Goal: Task Accomplishment & Management: Complete application form

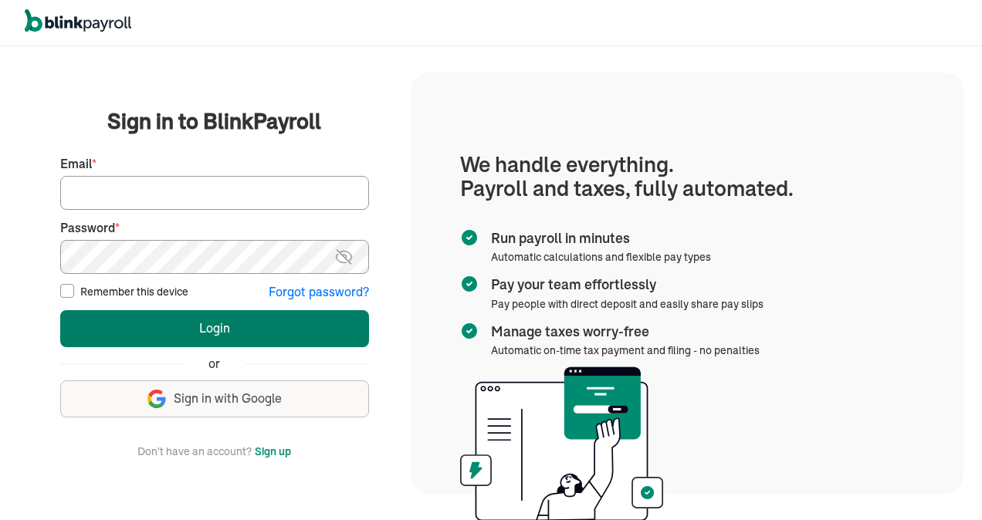
type input "[EMAIL_ADDRESS][DOMAIN_NAME]"
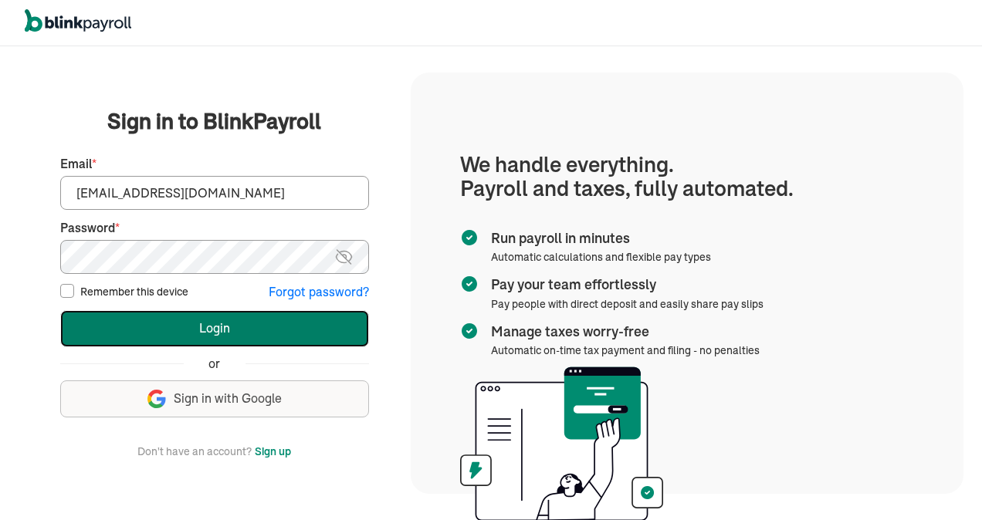
click at [194, 332] on button "Login" at bounding box center [214, 328] width 309 height 37
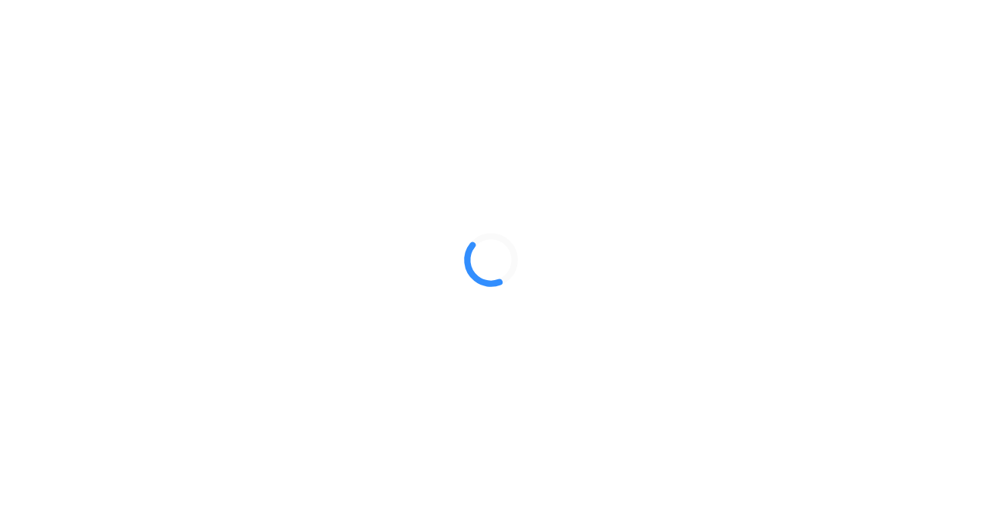
select select "Limited Liability Company (LLC)"
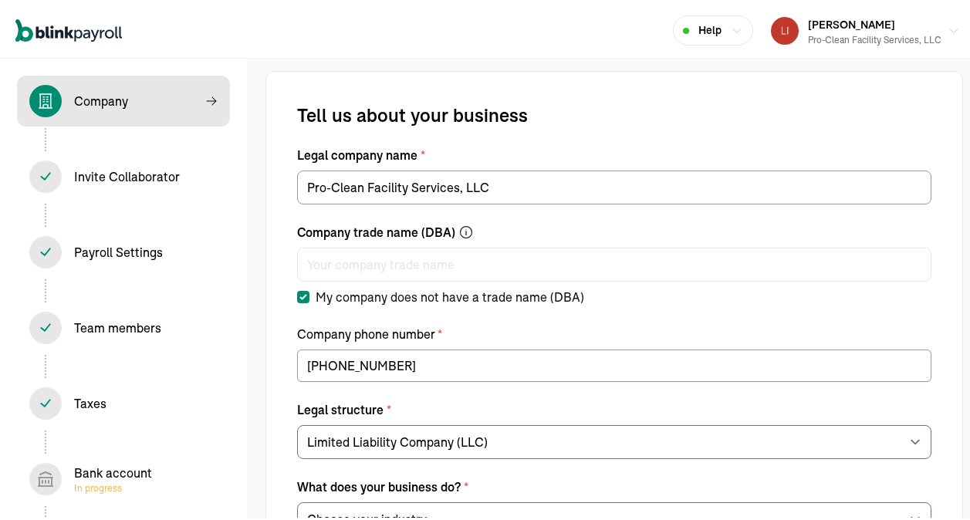
select select "General Construction or General Contracting"
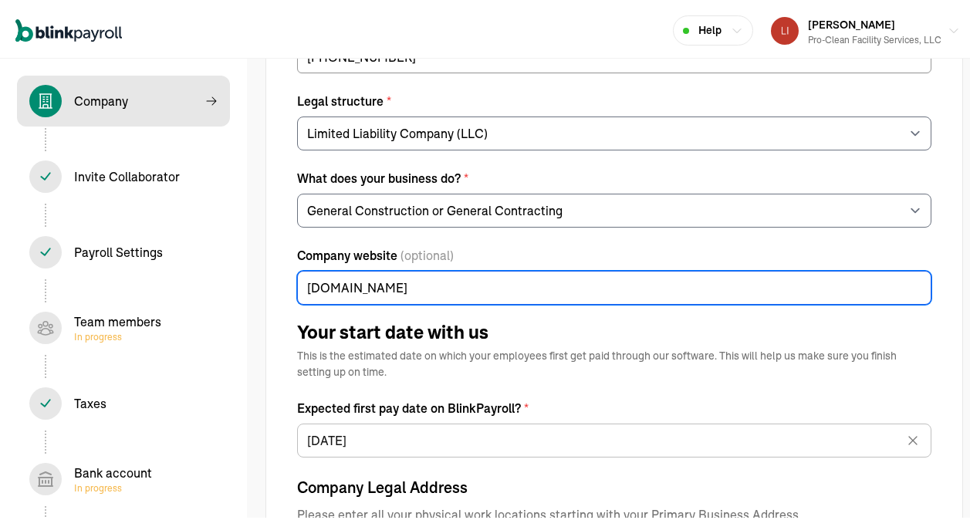
click at [415, 286] on input "[DOMAIN_NAME]" at bounding box center [614, 285] width 634 height 34
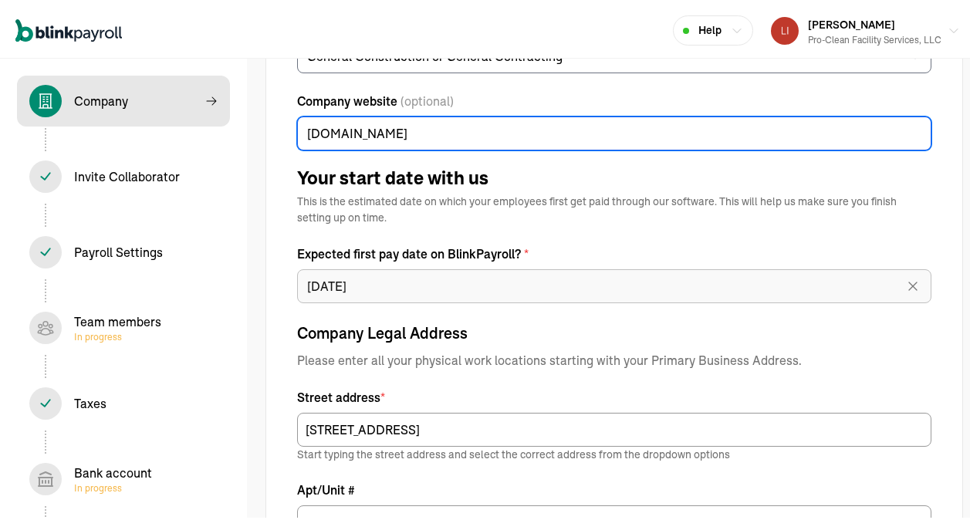
type input "[DOMAIN_NAME]"
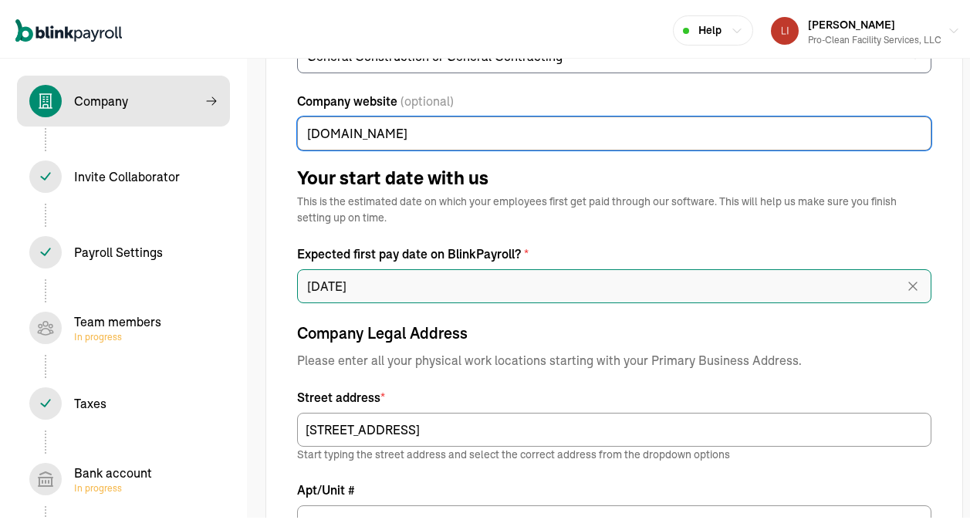
click at [343, 283] on input "[DATE]" at bounding box center [614, 283] width 634 height 34
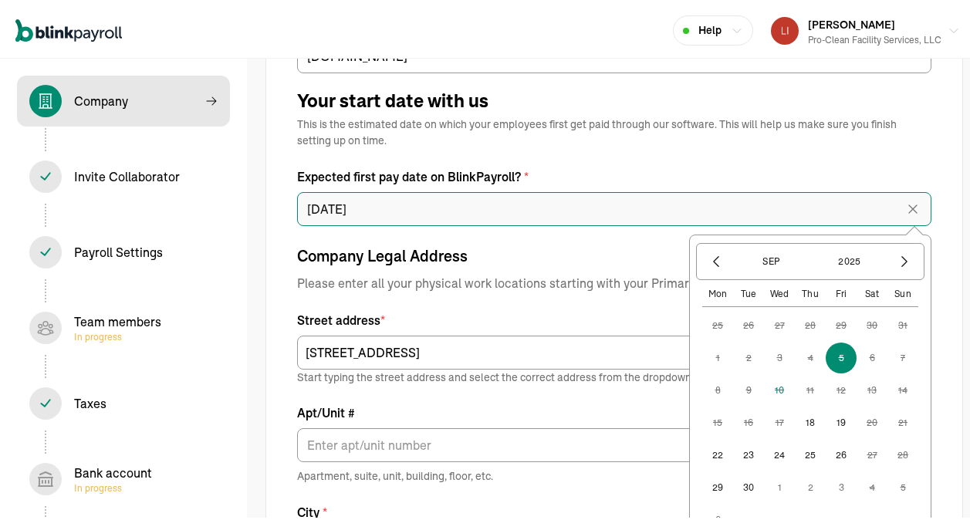
click at [340, 205] on input "[DATE]" at bounding box center [614, 206] width 634 height 34
type input "[DATE]"
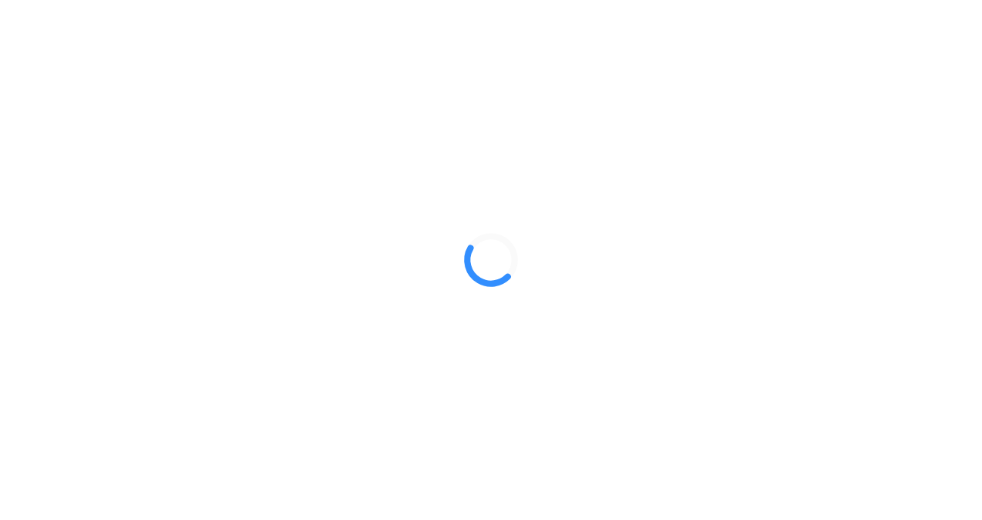
select select "Limited Liability Company (LLC)"
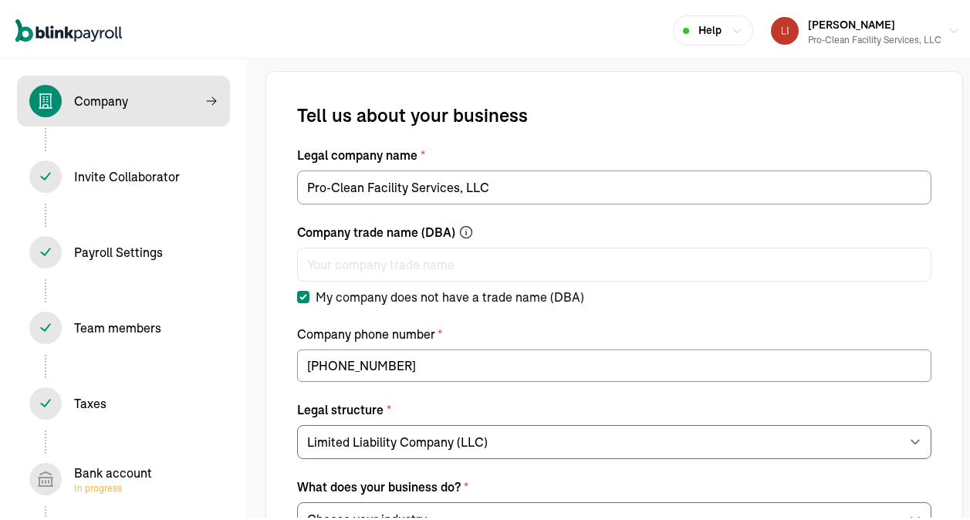
select select "General Construction or General Contracting"
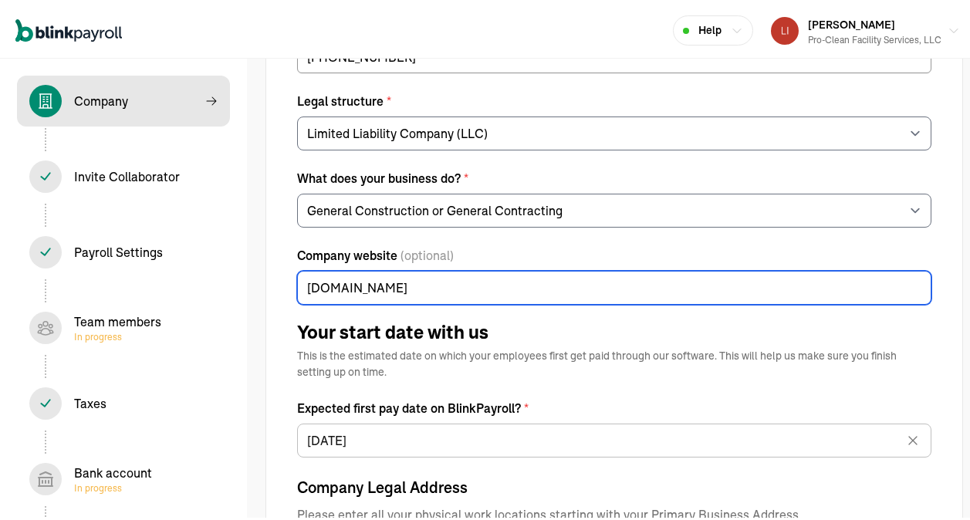
click at [415, 286] on input "[DOMAIN_NAME]" at bounding box center [614, 285] width 634 height 34
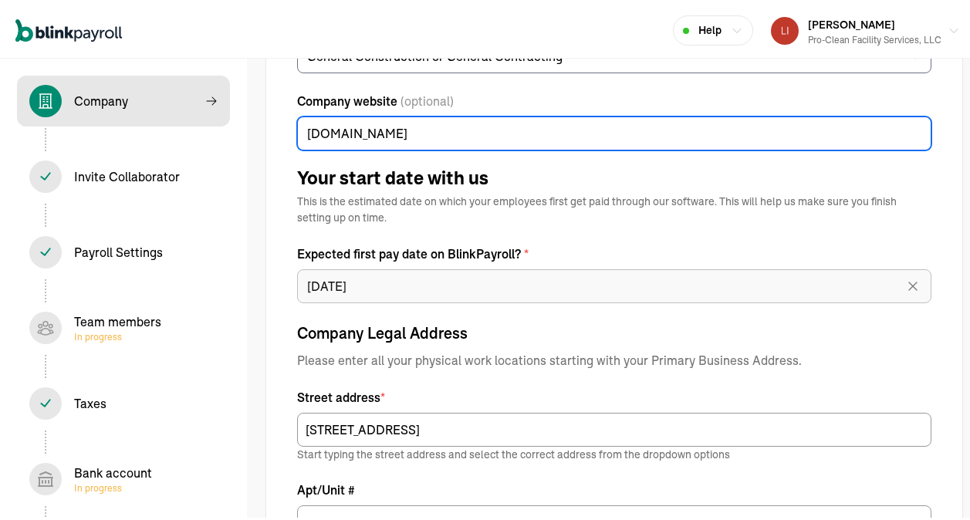
type input "[DOMAIN_NAME]"
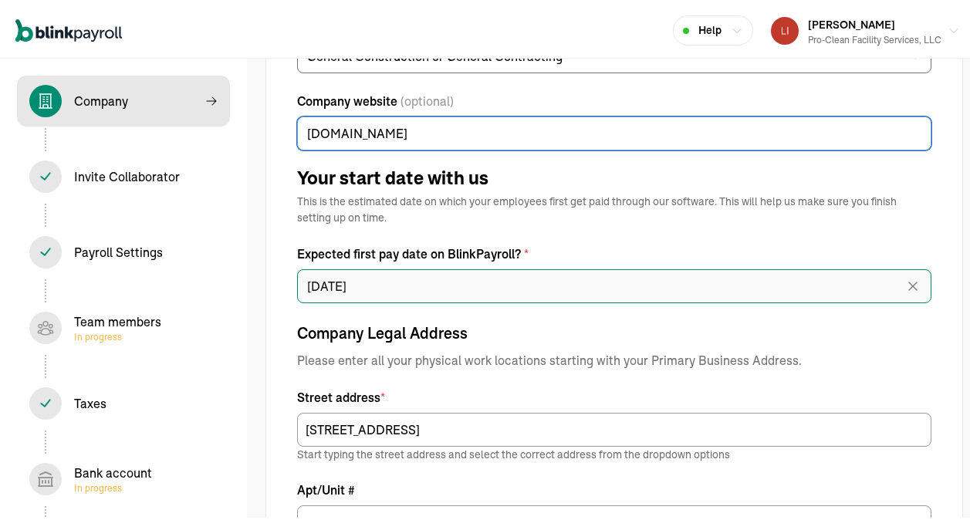
click at [343, 283] on input "[DATE]" at bounding box center [614, 283] width 634 height 34
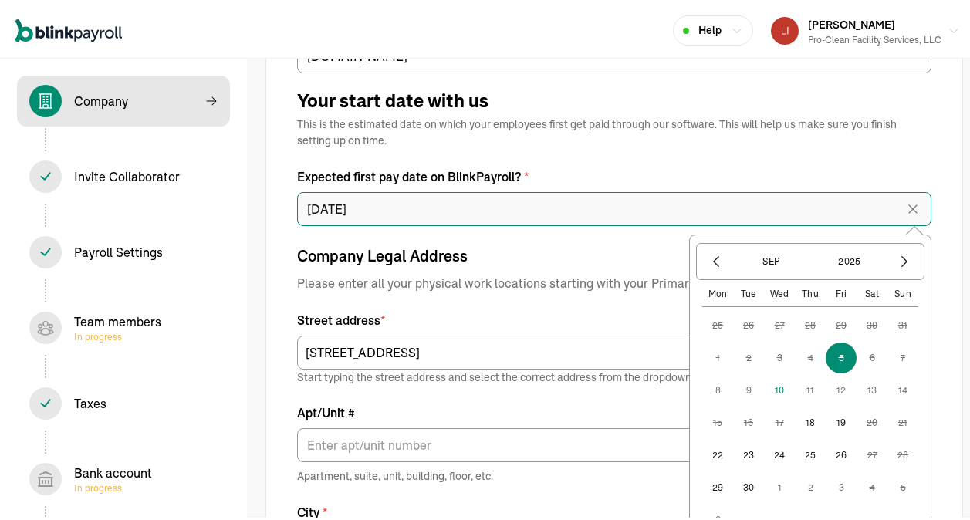
click at [340, 205] on input "[DATE]" at bounding box center [614, 206] width 634 height 34
type input "[DATE]"
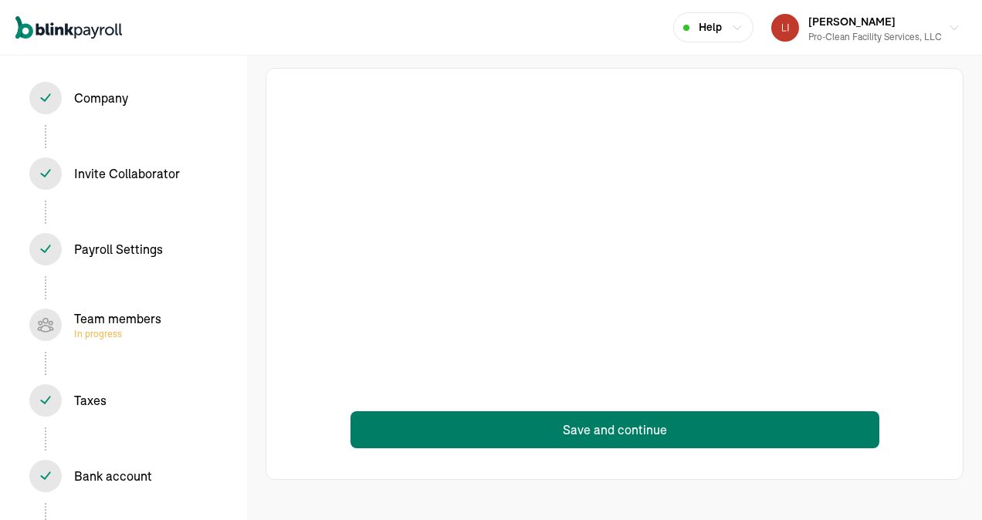
click at [592, 427] on button "Save and continue" at bounding box center [614, 429] width 529 height 37
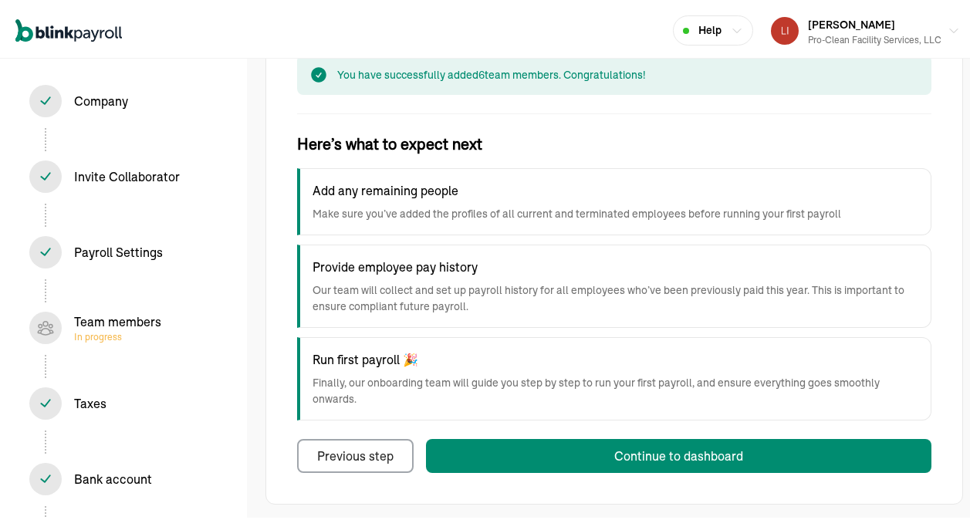
scroll to position [145, 0]
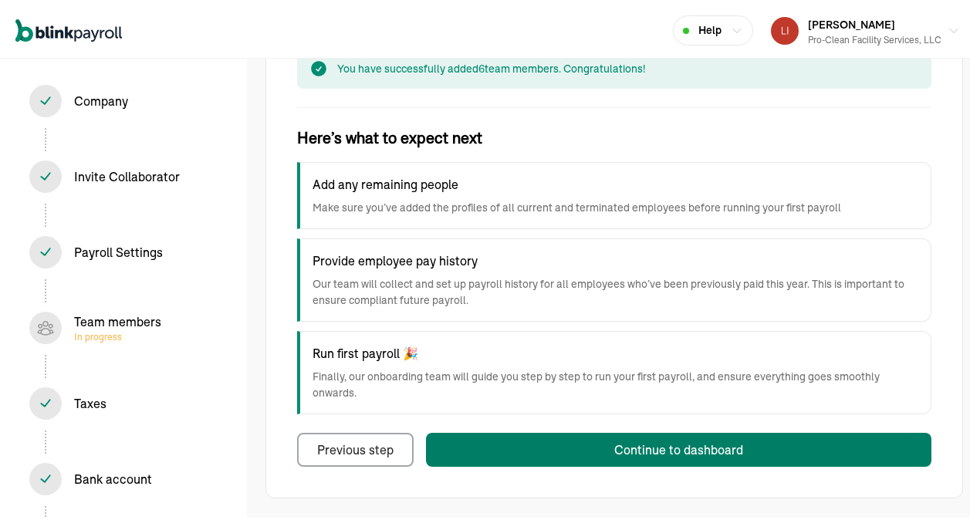
click at [675, 445] on div "Continue to dashboard" at bounding box center [678, 447] width 129 height 19
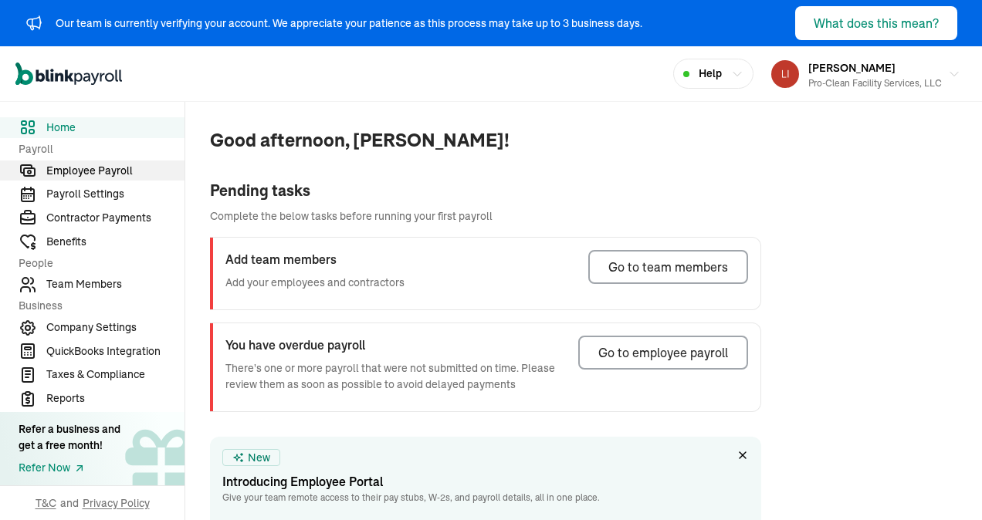
click at [95, 174] on span "Employee Payroll" at bounding box center [115, 171] width 138 height 16
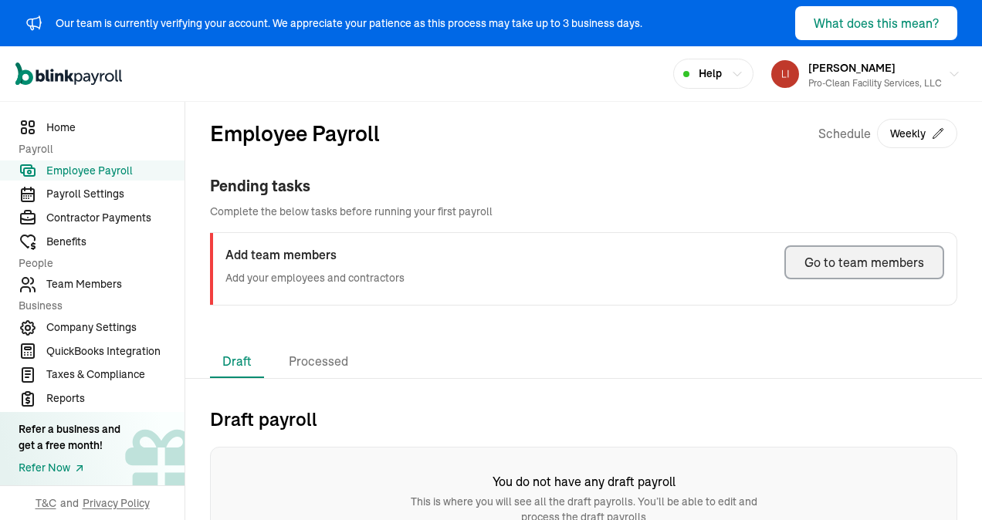
click at [814, 263] on div "Go to team members" at bounding box center [864, 262] width 120 height 19
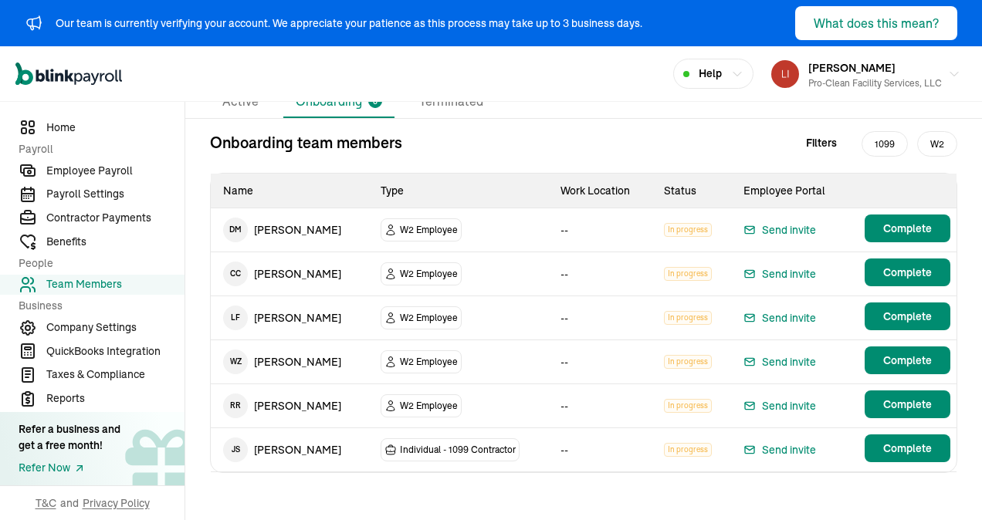
scroll to position [145, 0]
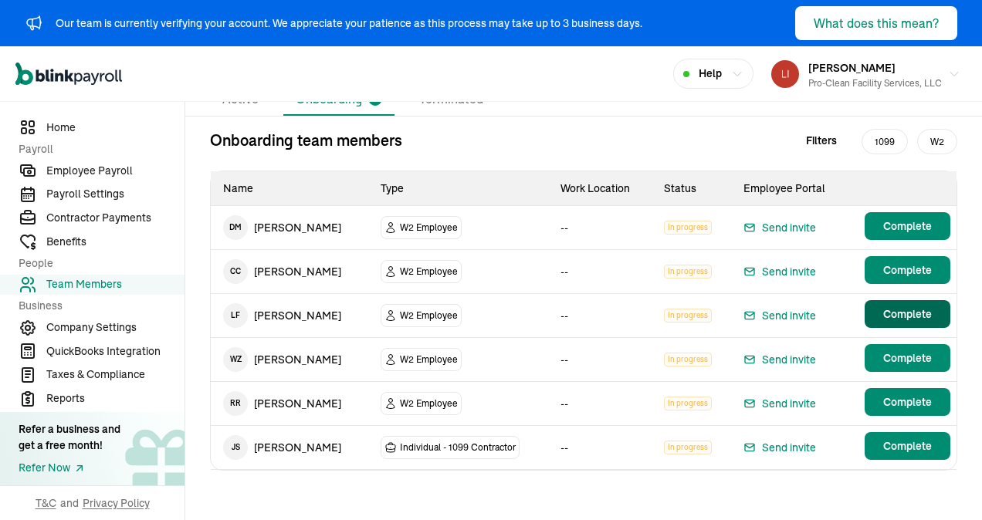
click at [894, 308] on span "Complete" at bounding box center [907, 313] width 49 height 15
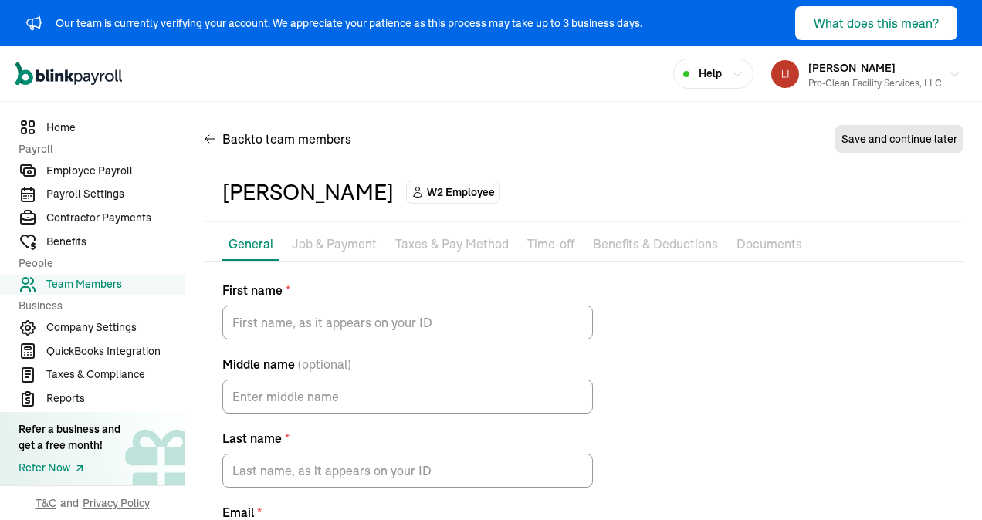
type input "Lisa"
type input "Ferrell"
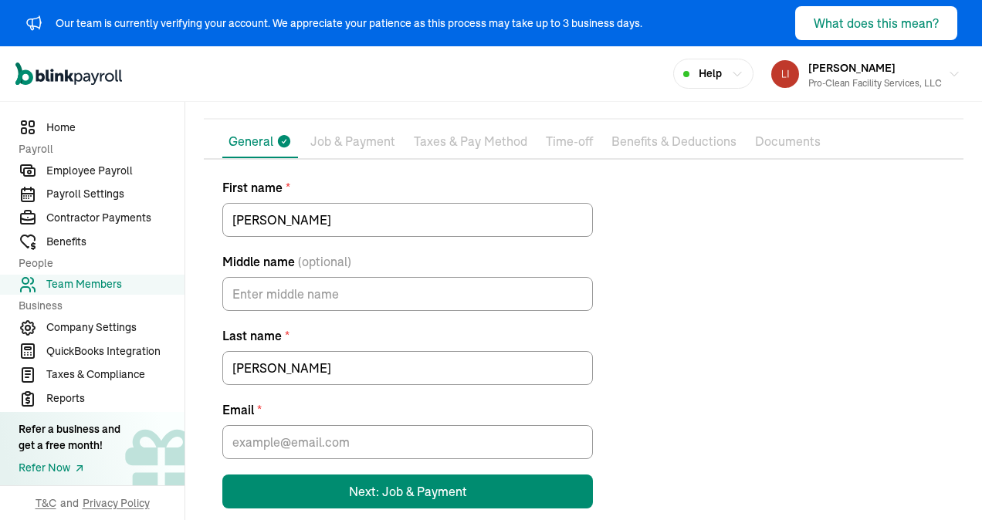
scroll to position [125, 0]
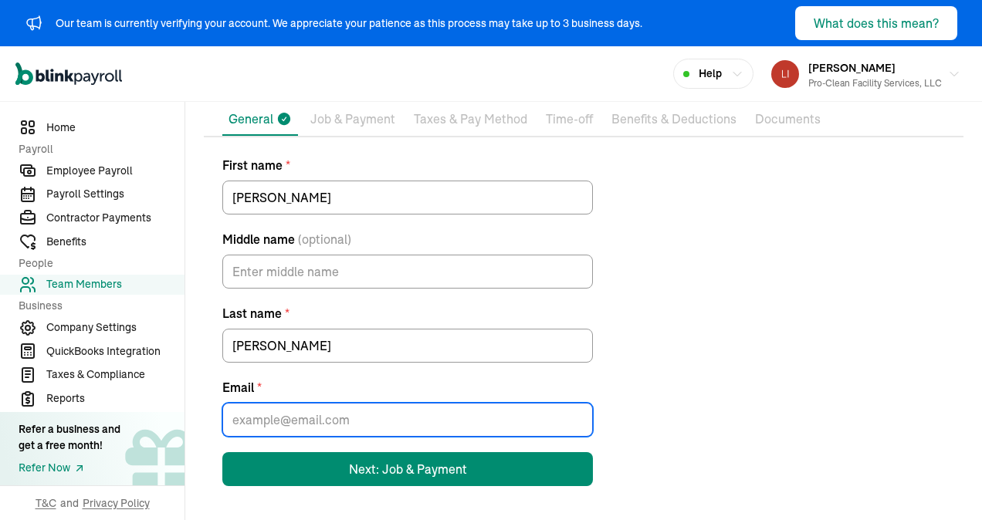
drag, startPoint x: 343, startPoint y: 414, endPoint x: 351, endPoint y: 413, distance: 8.5
click at [347, 415] on input "Email *" at bounding box center [407, 420] width 370 height 34
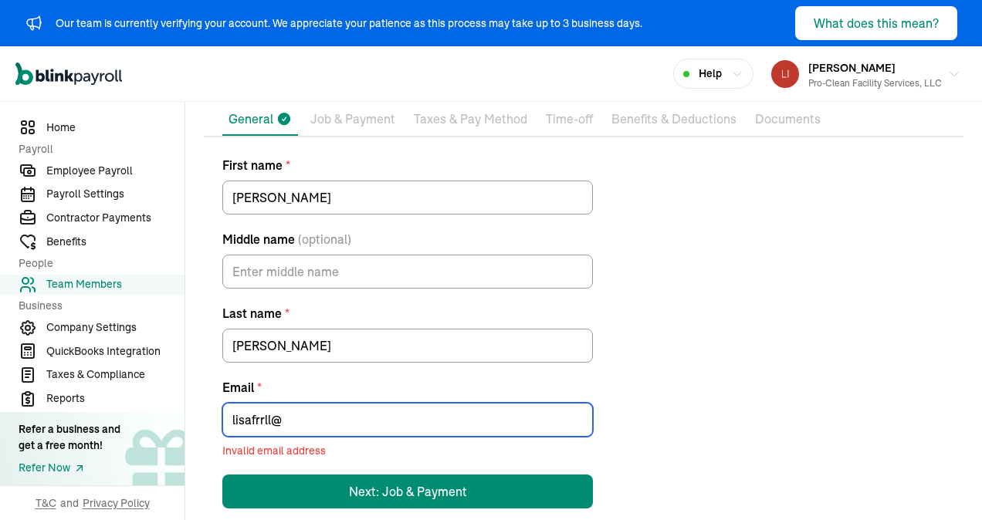
type input "lisafrrll@yahoo.com"
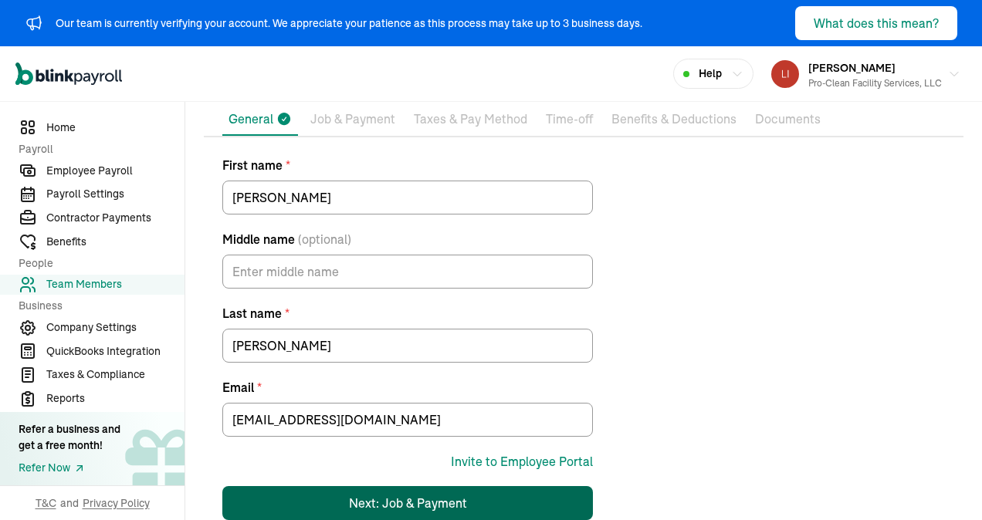
click at [410, 506] on div "Next: Job & Payment" at bounding box center [408, 503] width 118 height 19
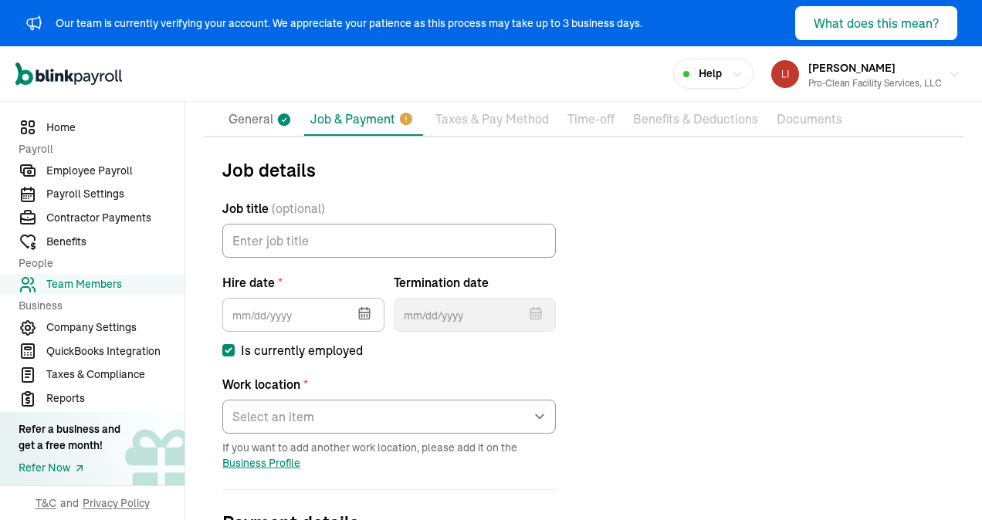
scroll to position [228, 0]
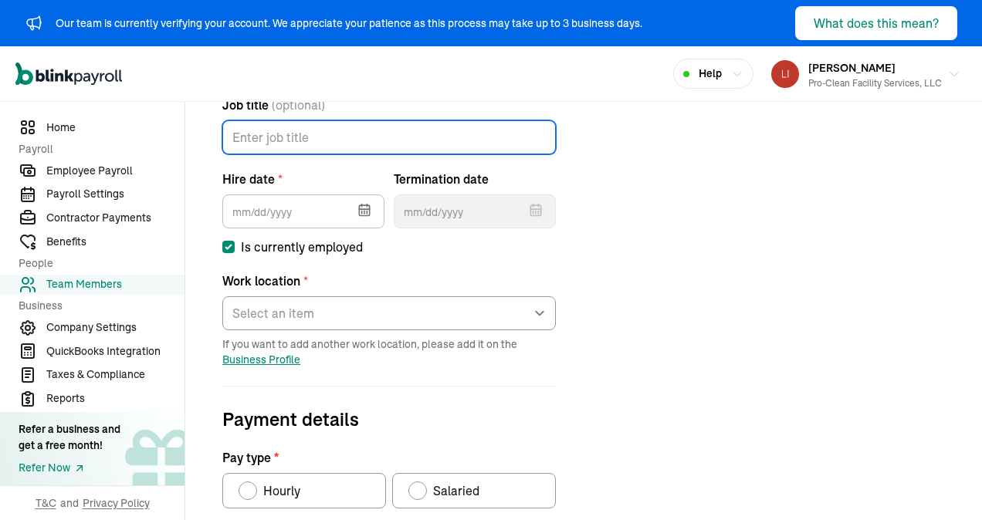
click at [282, 140] on input "Job title (optional)" at bounding box center [388, 137] width 333 height 34
type input "HR"
click at [366, 211] on icon "button" at bounding box center [364, 209] width 15 height 15
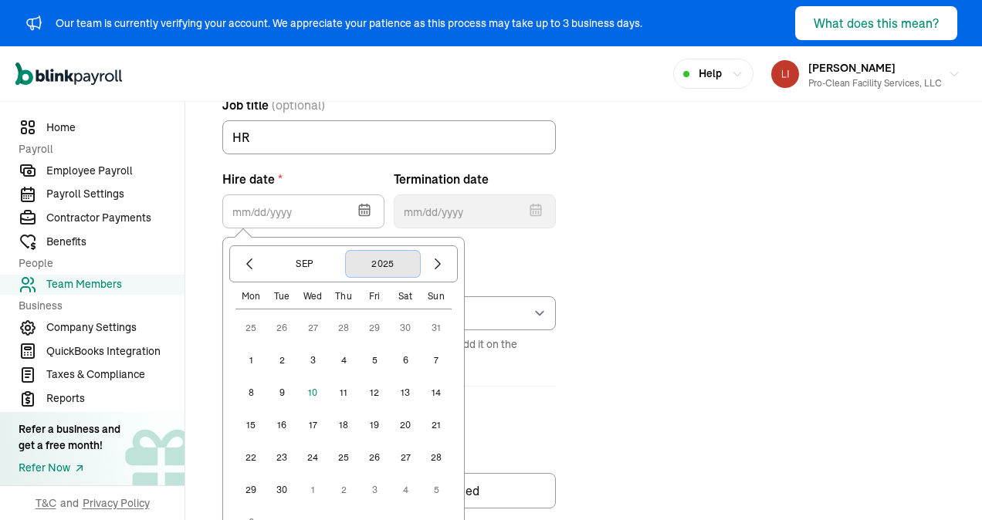
click at [381, 263] on button "2025" at bounding box center [383, 264] width 74 height 26
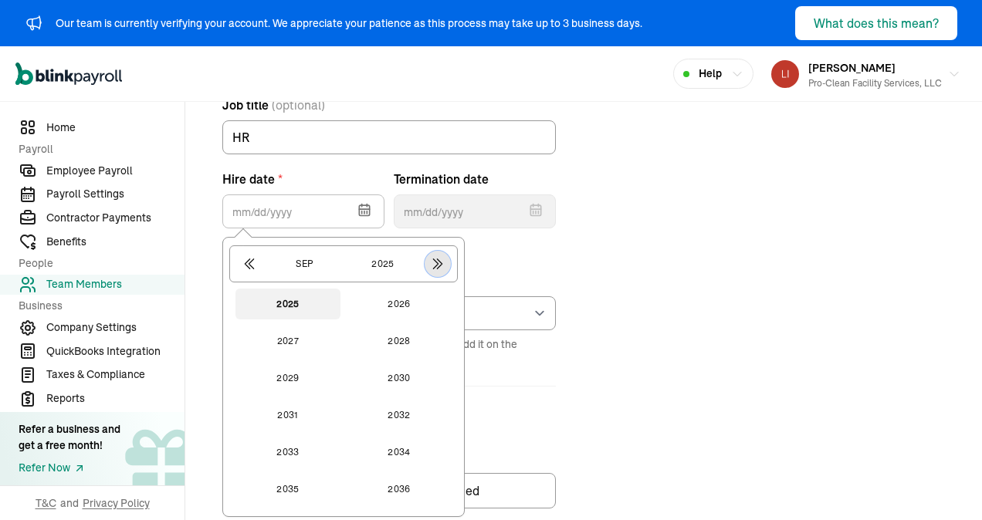
click at [437, 262] on icon "button" at bounding box center [437, 264] width 8 height 10
click at [247, 262] on icon "button" at bounding box center [249, 264] width 8 height 10
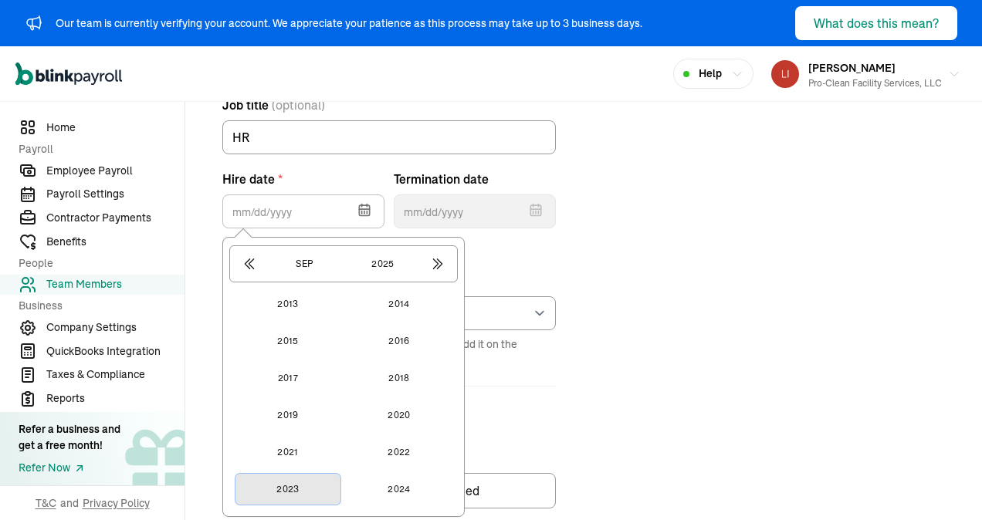
click at [289, 474] on button "2023" at bounding box center [287, 489] width 105 height 31
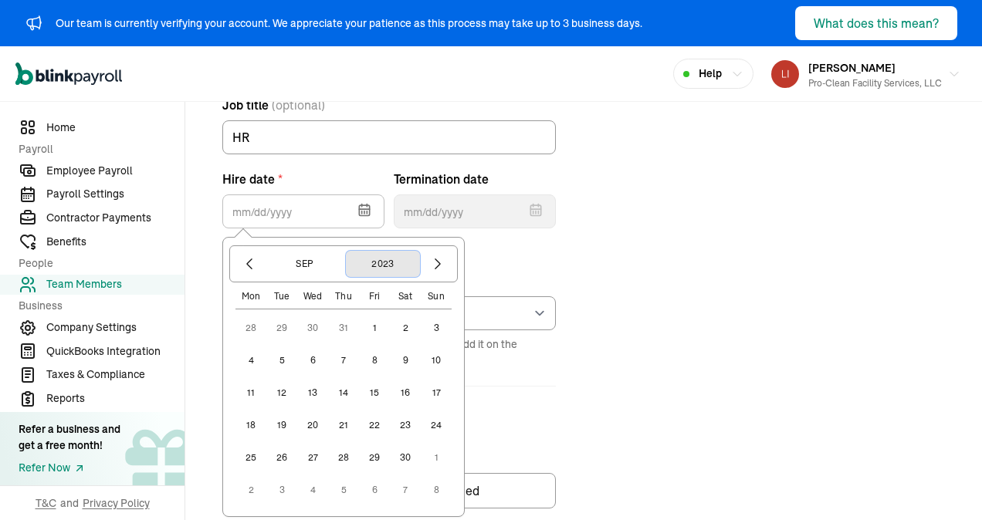
click at [387, 258] on button "2023" at bounding box center [383, 264] width 74 height 26
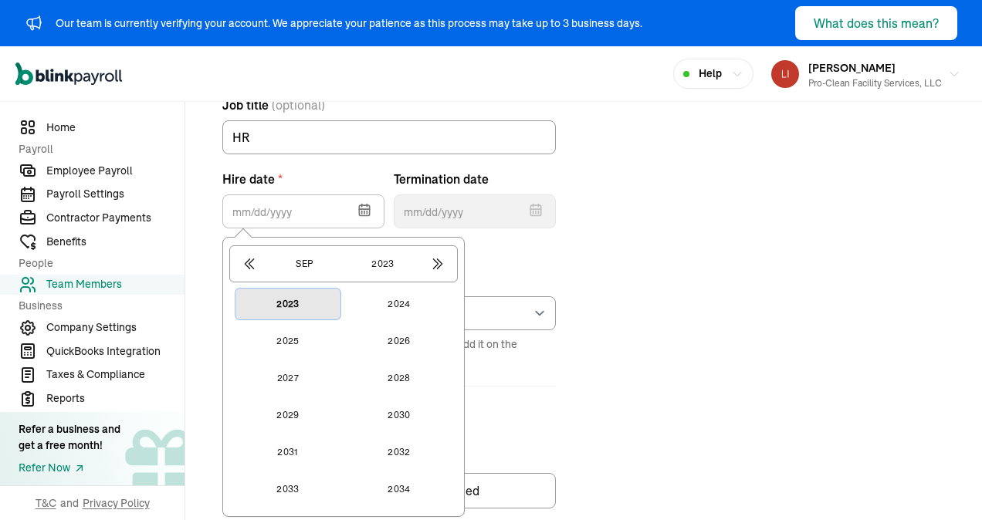
click at [299, 302] on button "2023" at bounding box center [287, 304] width 105 height 31
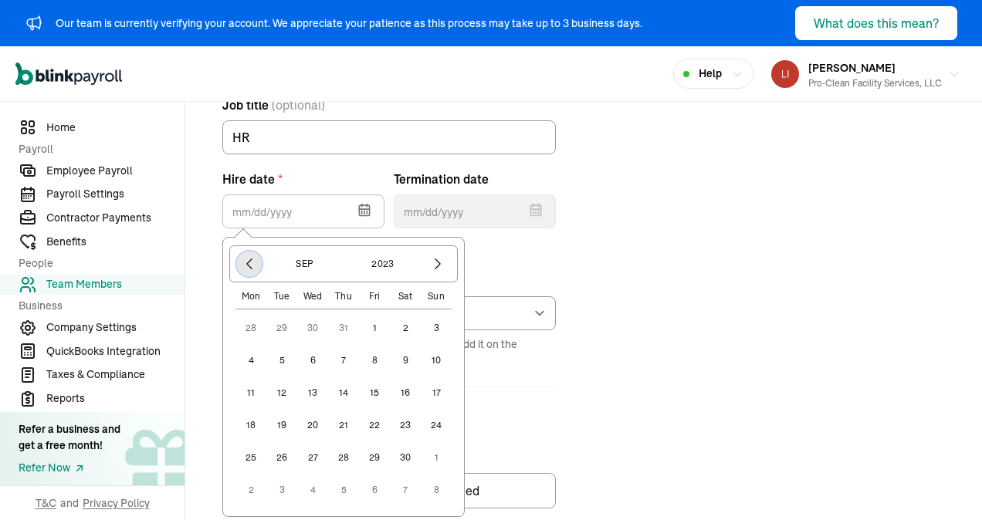
click at [248, 261] on icon "button" at bounding box center [249, 263] width 15 height 15
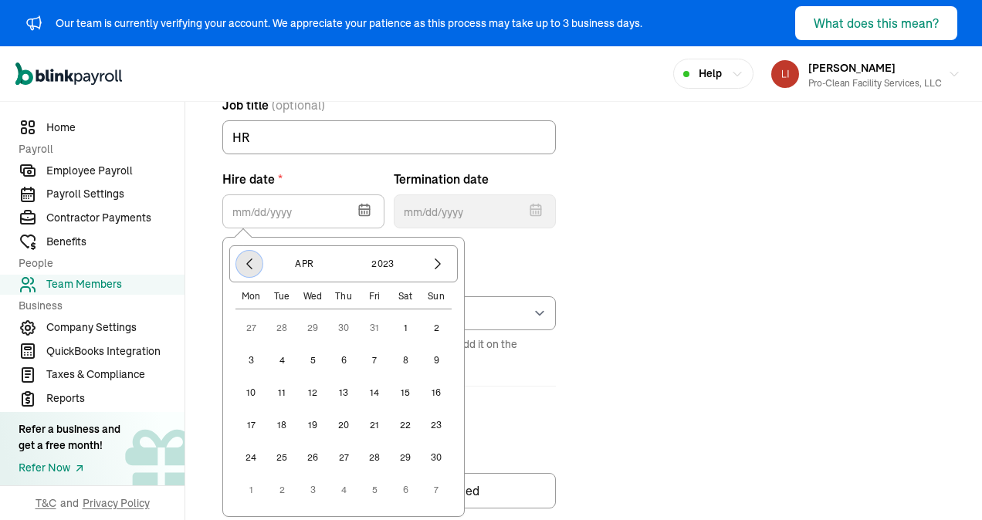
click at [248, 261] on icon "button" at bounding box center [249, 263] width 15 height 15
click at [437, 326] on button "1" at bounding box center [436, 328] width 31 height 31
type input "01/01/2023"
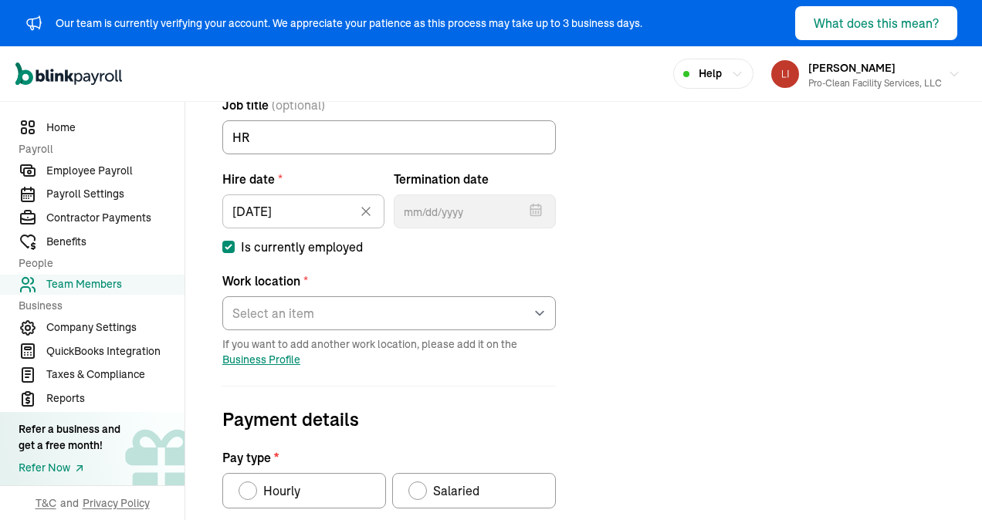
scroll to position [306, 0]
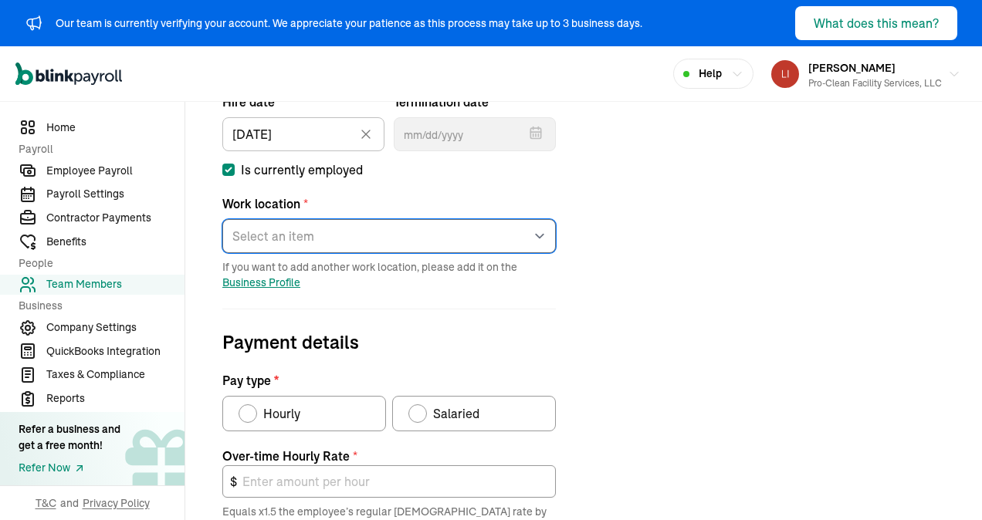
click at [394, 242] on select "Select an item Deer Park Works from home" at bounding box center [388, 236] width 333 height 34
select select "Works from home"
click at [222, 219] on select "Select an item Deer Park Works from home" at bounding box center [388, 236] width 333 height 34
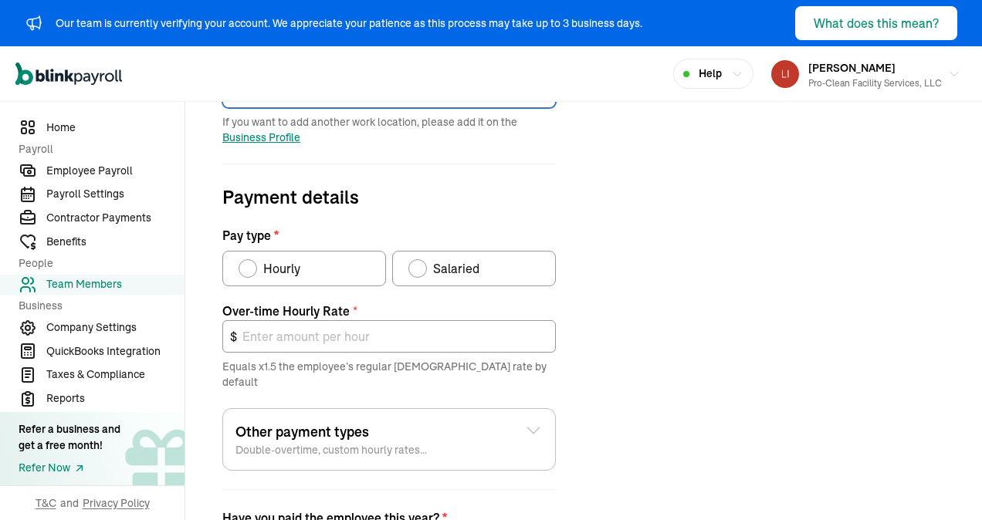
scroll to position [460, 0]
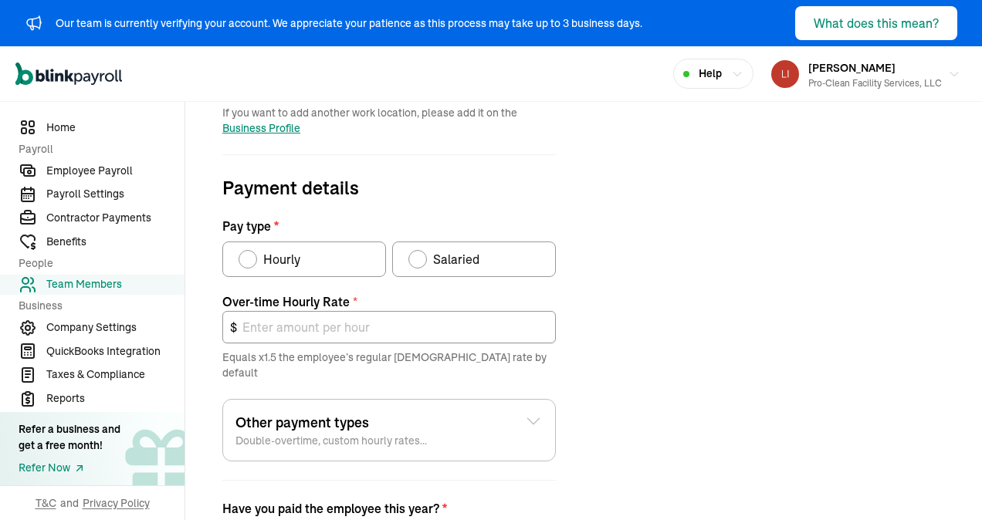
click at [251, 256] on div "Pay type" at bounding box center [248, 259] width 12 height 12
click at [250, 256] on input "Hourly" at bounding box center [244, 255] width 12 height 12
radio input "true"
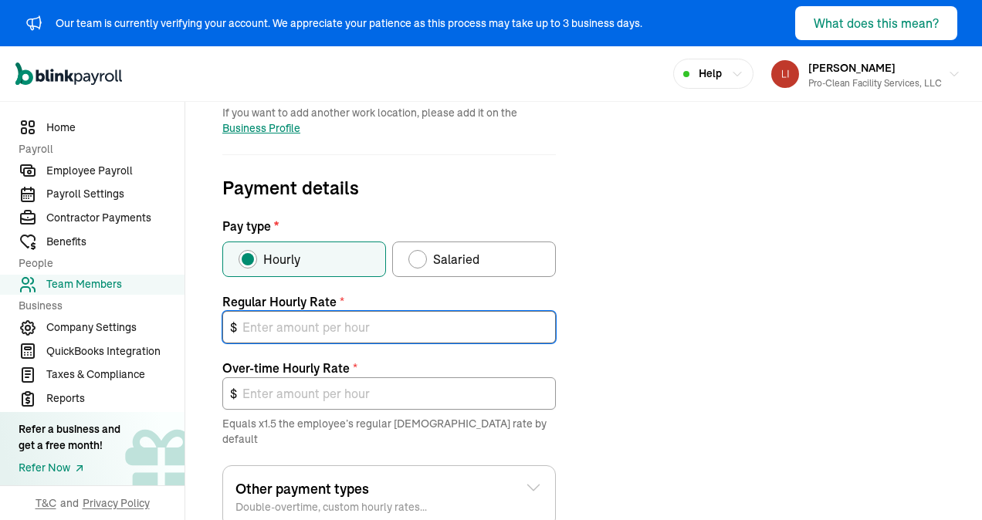
click at [276, 321] on input "text" at bounding box center [388, 327] width 333 height 32
type input "2"
type input "3.00"
type input "20"
type input "30.00"
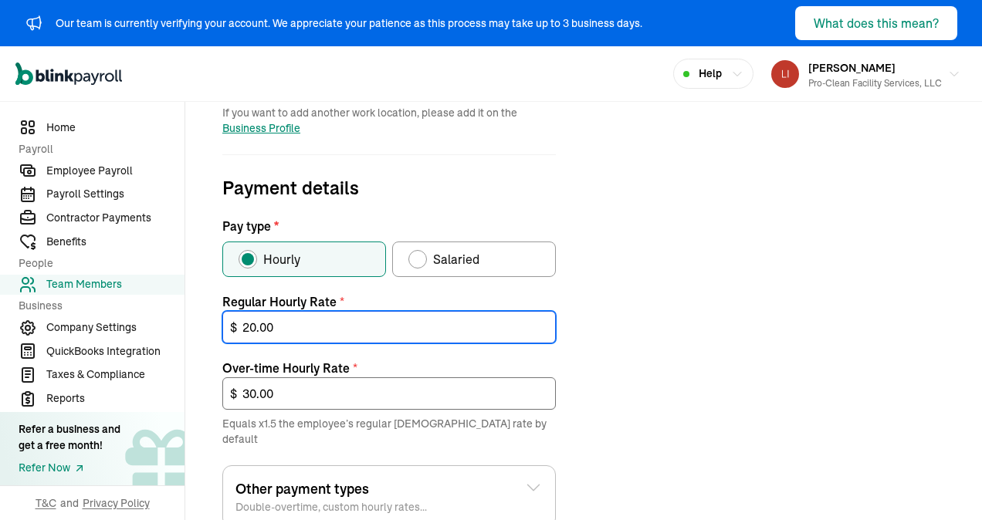
type input "20.00"
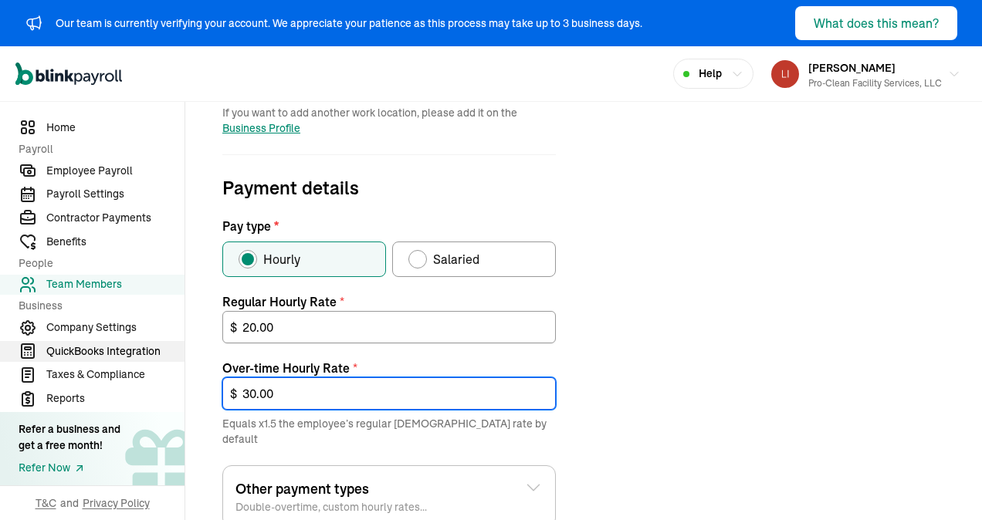
drag, startPoint x: 289, startPoint y: 390, endPoint x: 174, endPoint y: 358, distance: 119.3
click at [174, 358] on div "Home Payroll Employee Payroll Payroll Settings Contractor Payments Benefits Peo…" at bounding box center [491, 188] width 982 height 1093
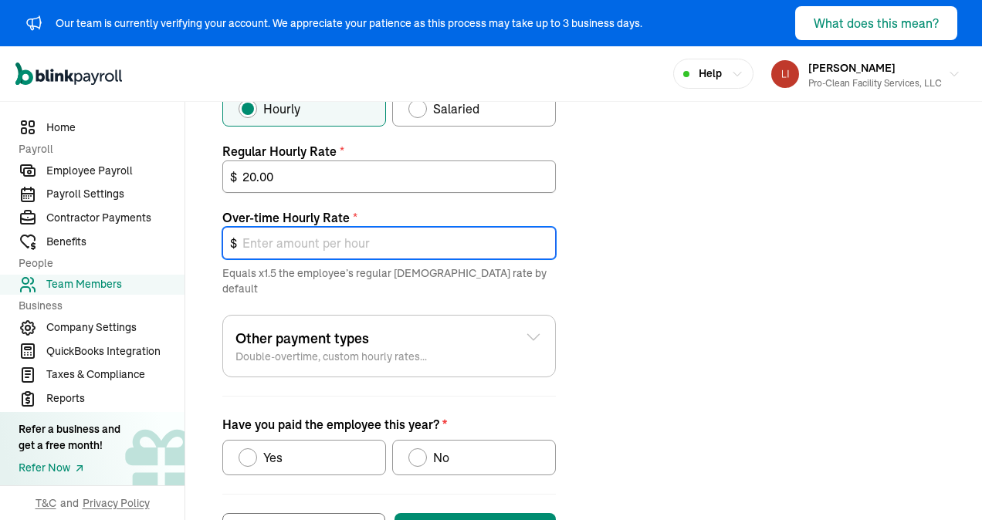
scroll to position [659, 0]
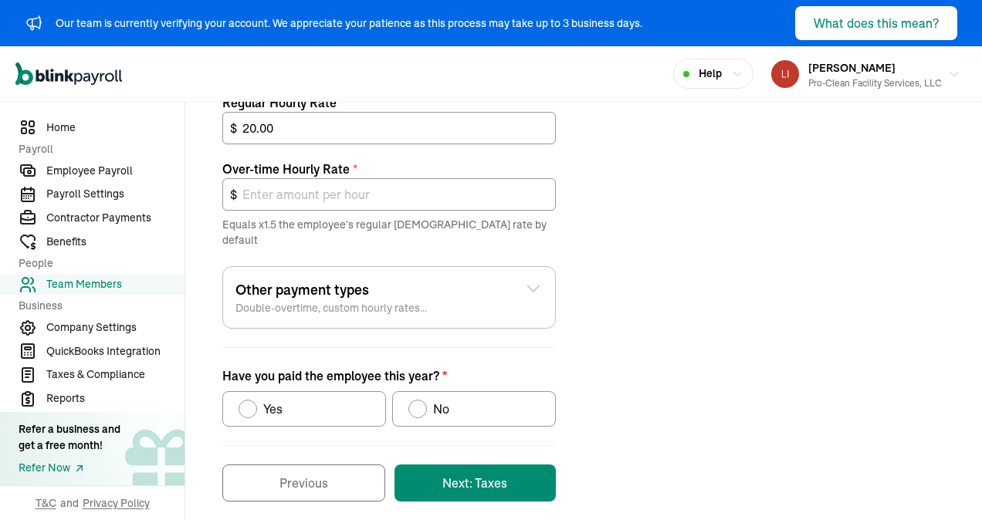
click at [247, 403] on div "Have you paid the employee this year?" at bounding box center [248, 409] width 12 height 12
click at [247, 399] on input "Yes" at bounding box center [244, 405] width 12 height 12
radio input "true"
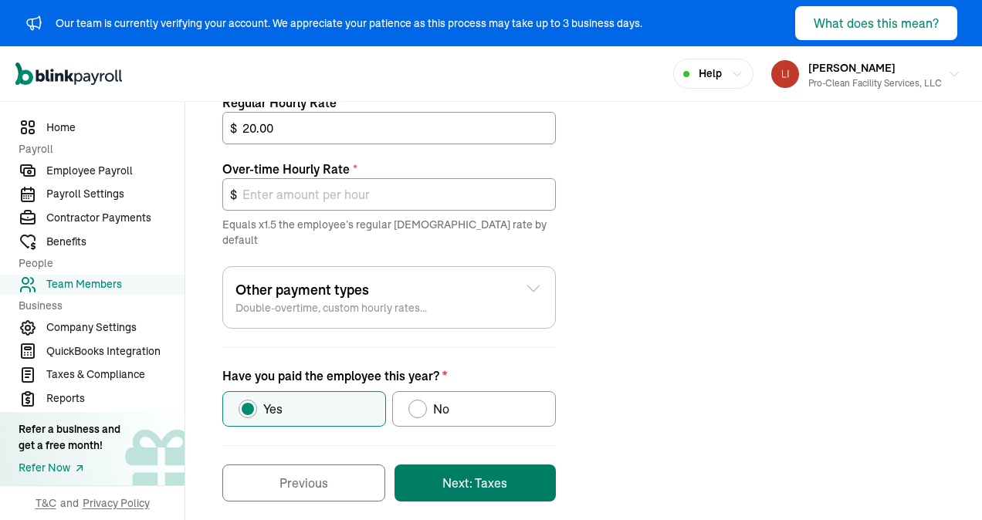
click at [465, 466] on button "Next: Taxes" at bounding box center [474, 483] width 161 height 37
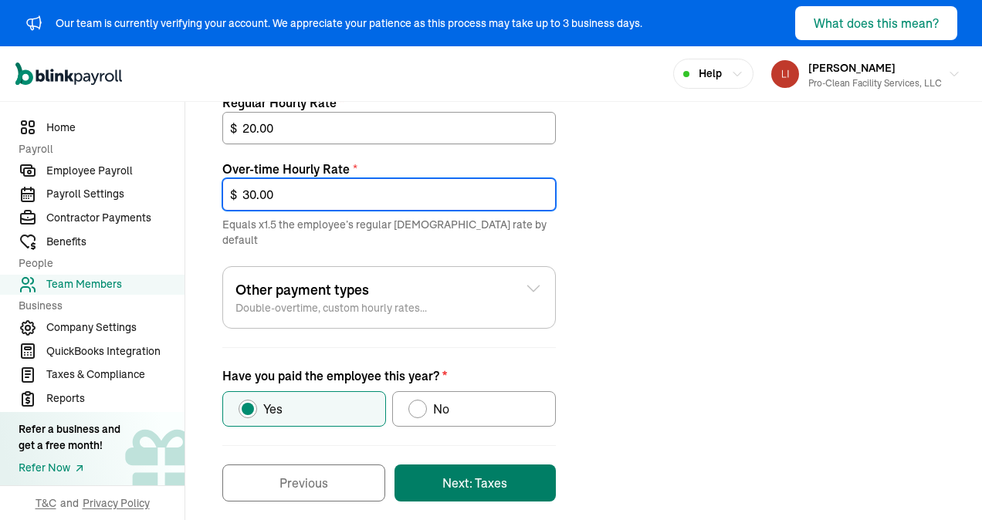
type input "30.00"
click at [465, 465] on button "Next: Taxes" at bounding box center [474, 483] width 161 height 37
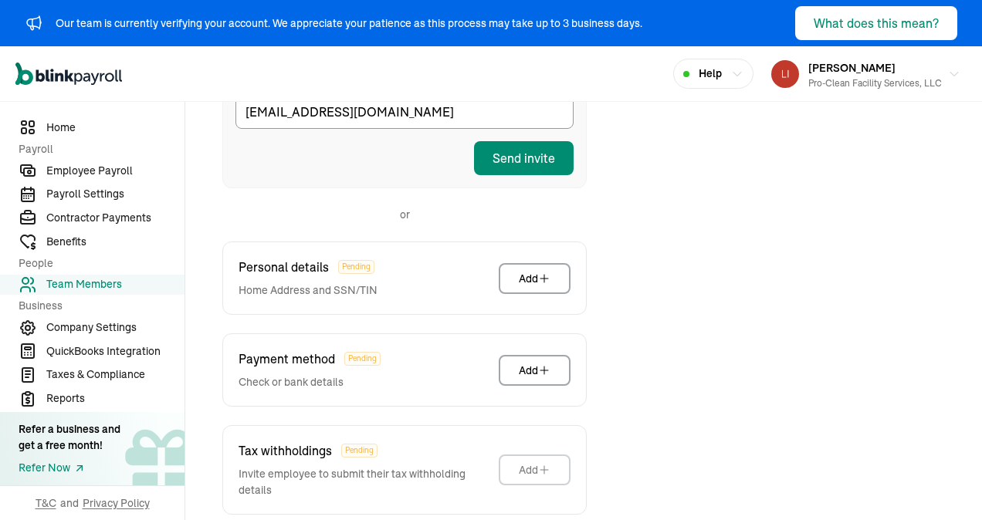
scroll to position [383, 0]
click at [529, 270] on div "Add" at bounding box center [535, 277] width 32 height 15
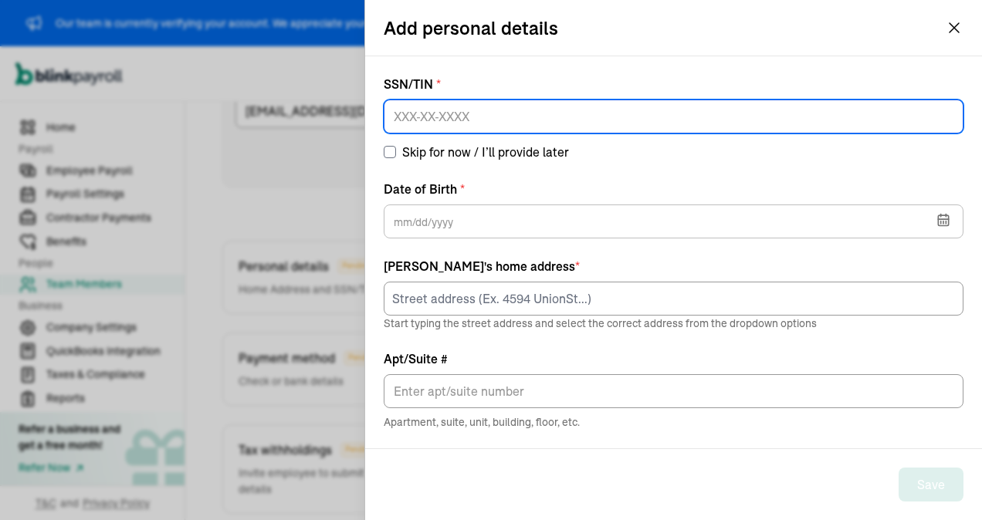
click at [408, 114] on input at bounding box center [674, 117] width 580 height 34
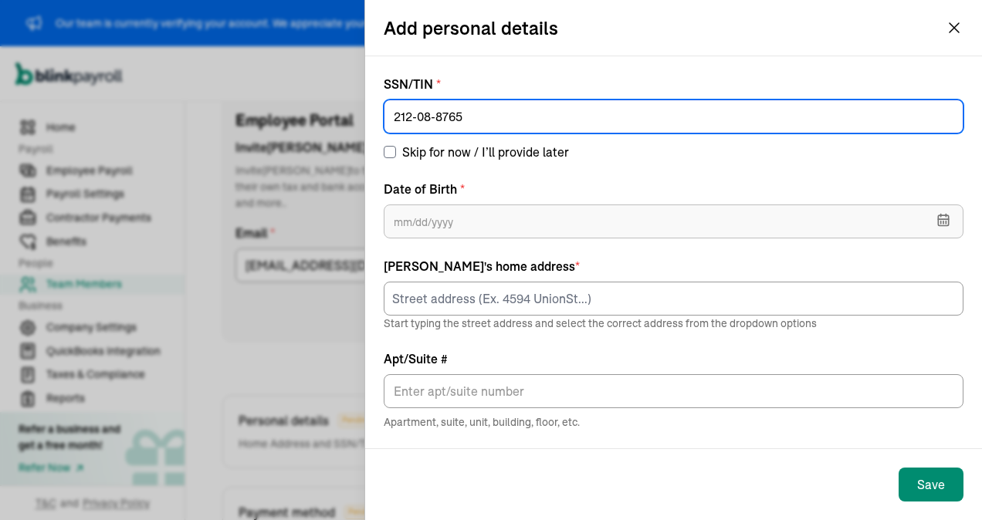
type input "212-08-8765"
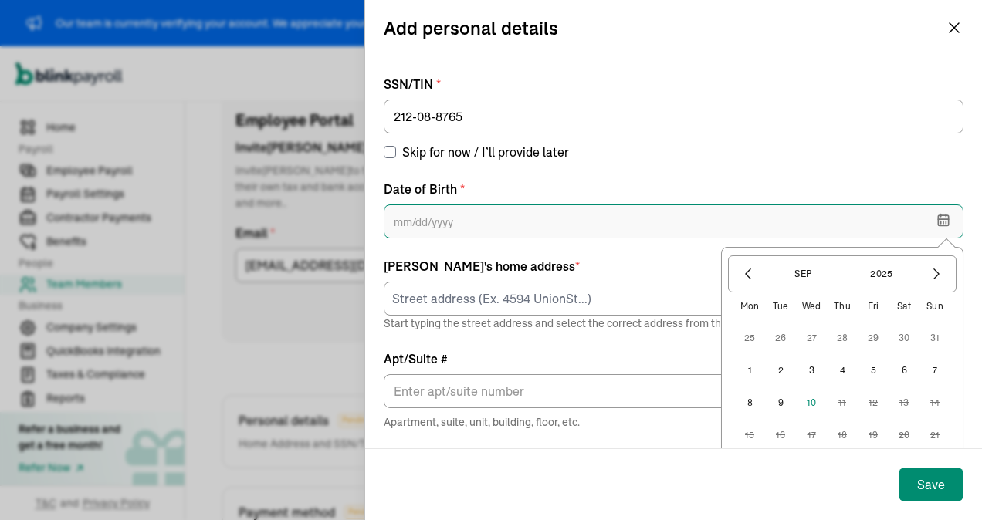
click at [472, 217] on input "text" at bounding box center [674, 222] width 580 height 34
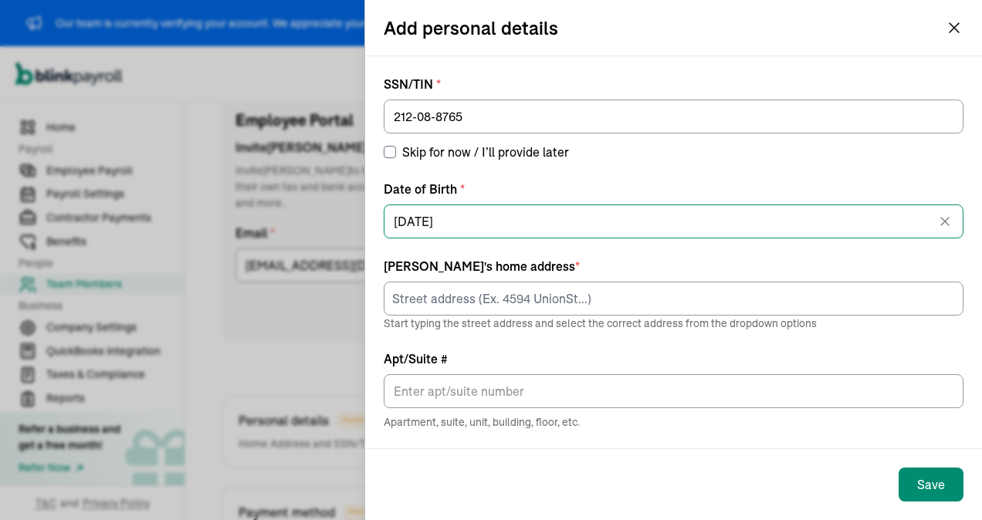
type input "09/17/1970"
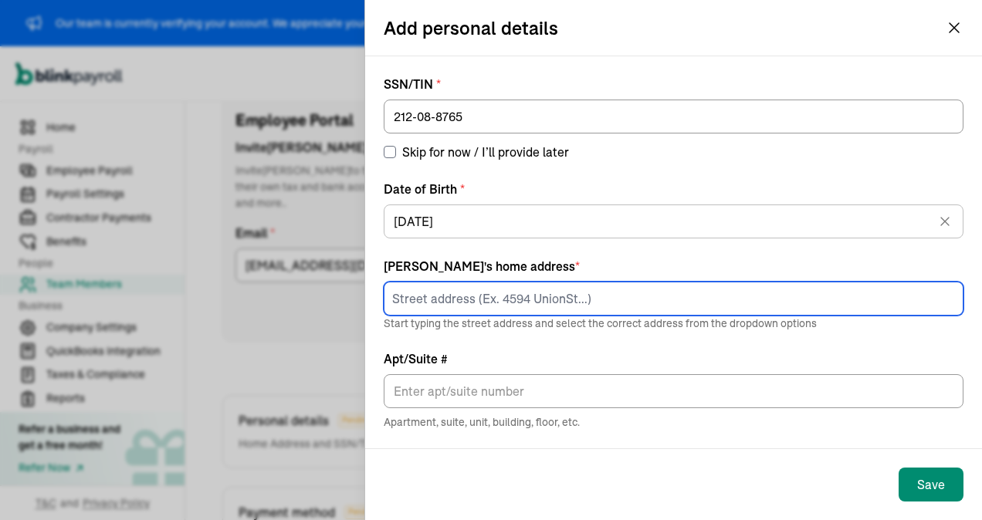
click at [458, 301] on input at bounding box center [674, 299] width 580 height 34
type input "173 CLOSE RD, McHenry, MD 21541"
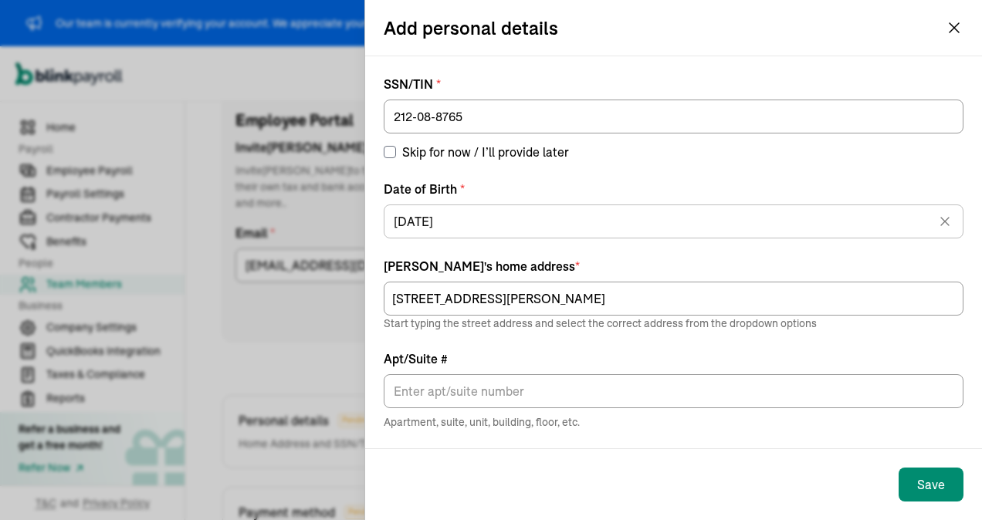
type input "MC [PERSON_NAME]"
type input "MD"
type input "21541"
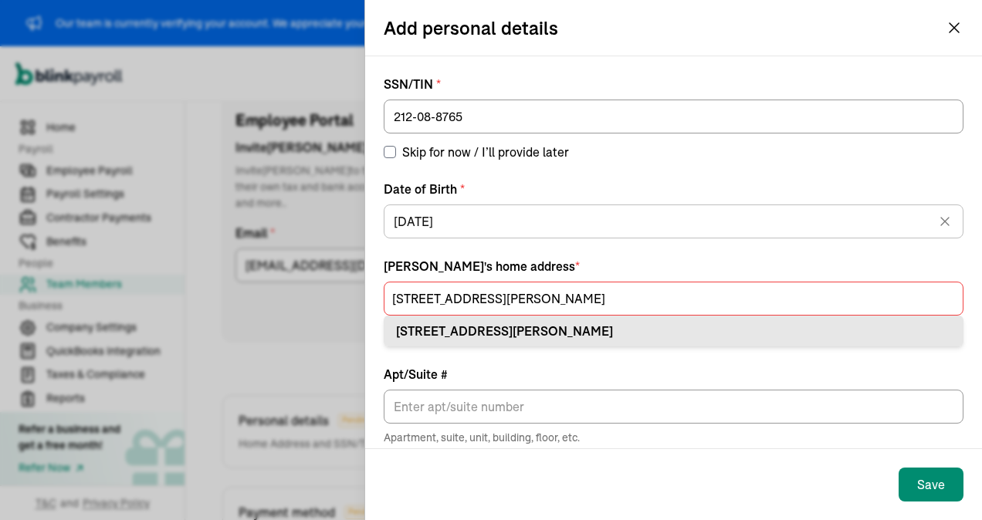
click at [499, 326] on div "173 Close Rd Mc Henry, MD 21541" at bounding box center [673, 331] width 555 height 19
type input "173 Close Rd"
type input "Mc Henry"
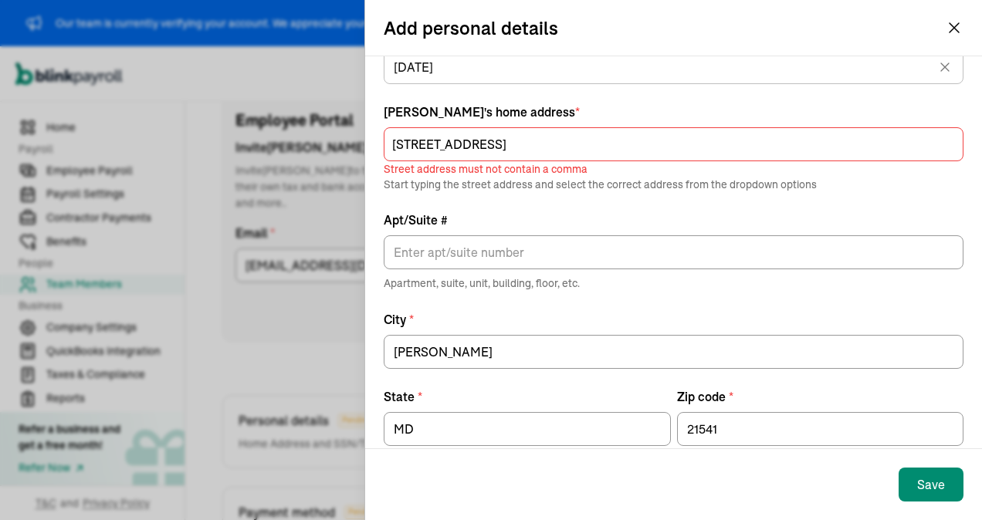
scroll to position [183, 0]
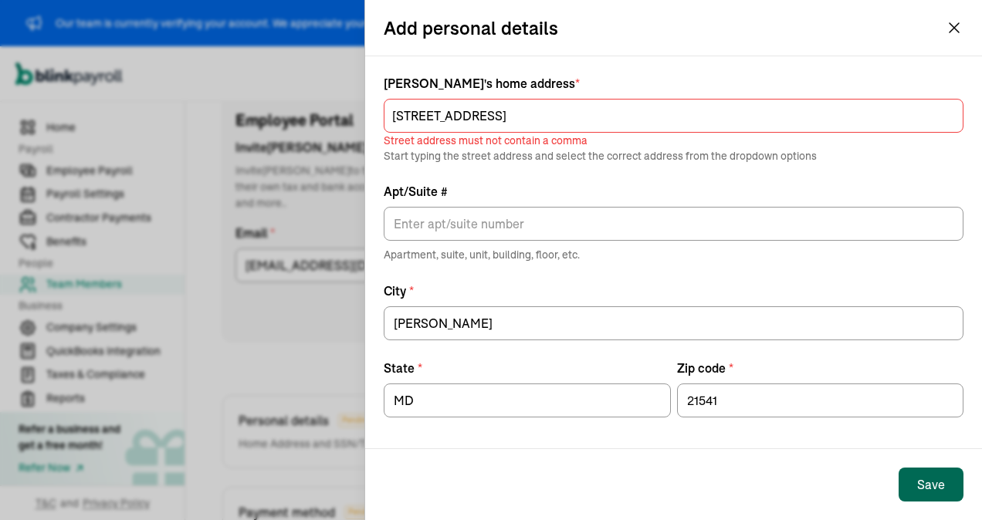
click at [939, 478] on div "Save" at bounding box center [931, 484] width 28 height 19
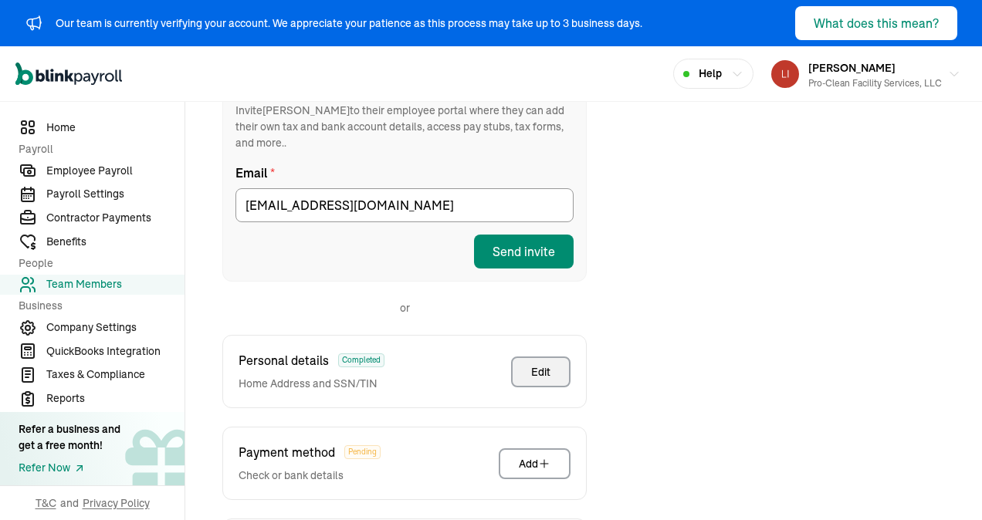
scroll to position [447, 0]
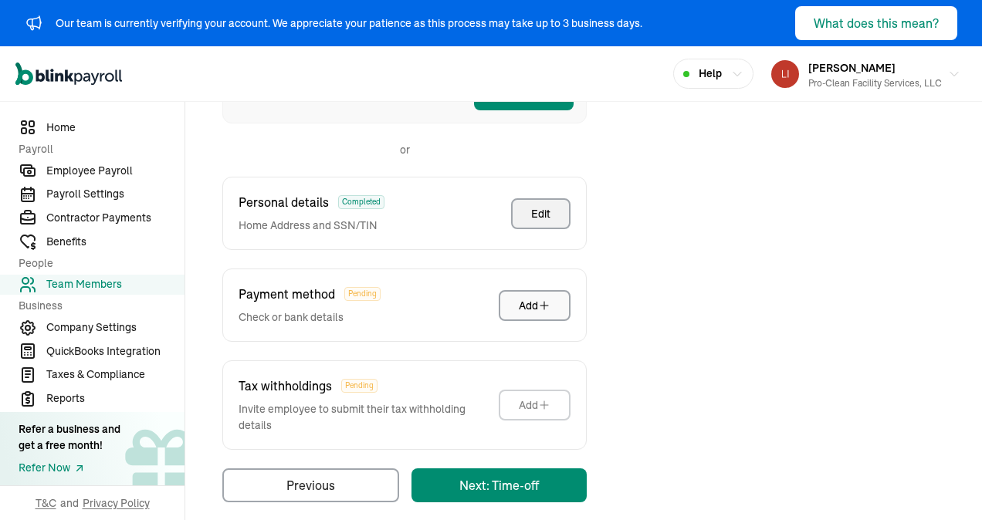
click at [527, 290] on button "Add" at bounding box center [535, 305] width 72 height 31
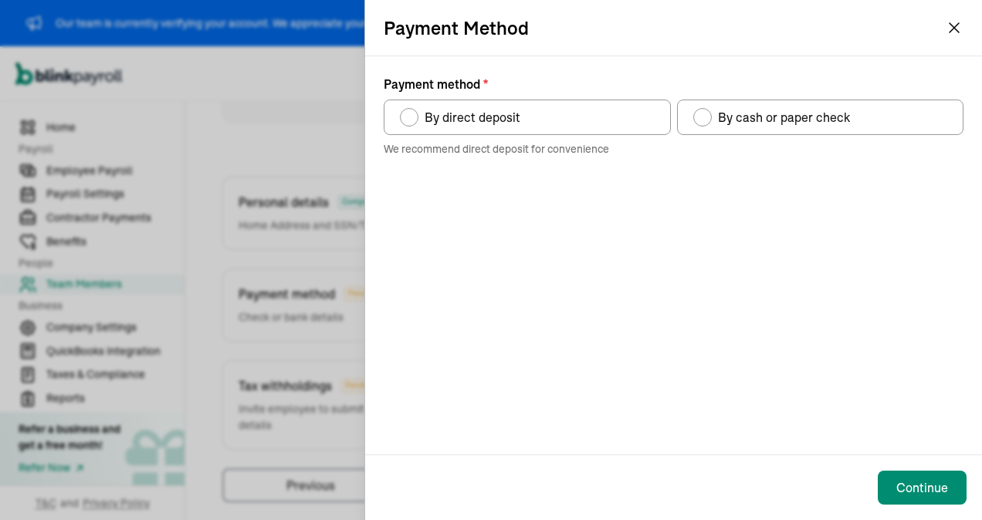
click at [701, 110] on div "Payment method" at bounding box center [702, 117] width 19 height 19
click at [701, 110] on input "By cash or paper check" at bounding box center [698, 113] width 12 height 12
radio input "true"
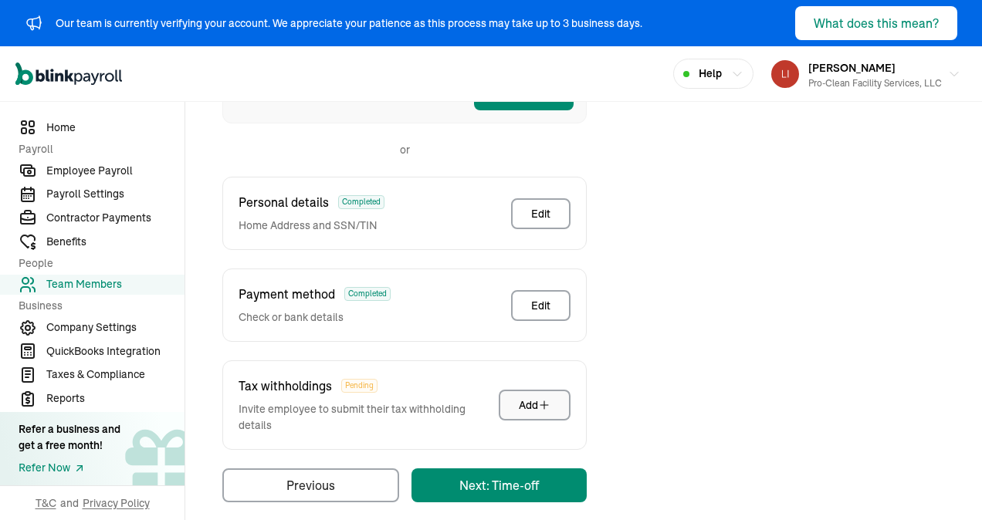
click at [512, 391] on button "Add" at bounding box center [535, 405] width 72 height 31
click at [533, 397] on div "Add" at bounding box center [535, 404] width 32 height 15
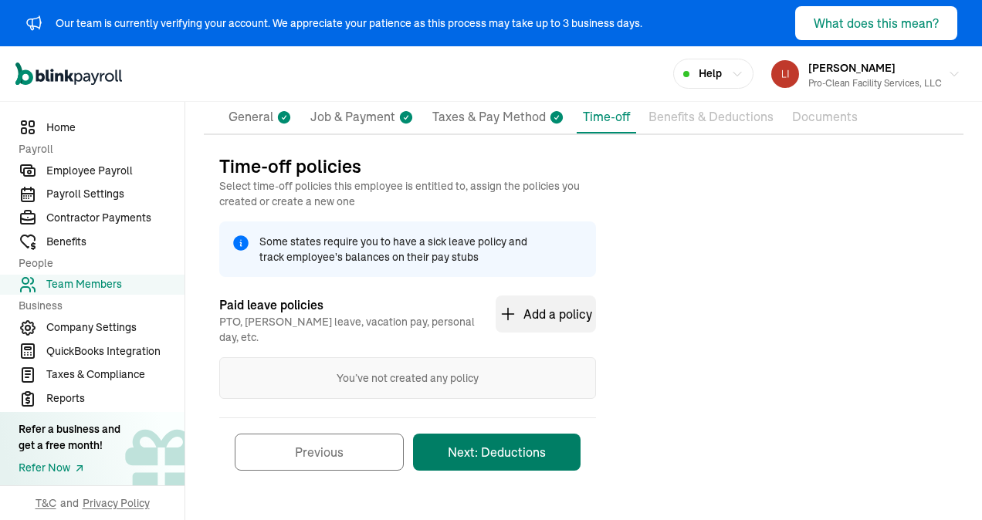
scroll to position [115, 0]
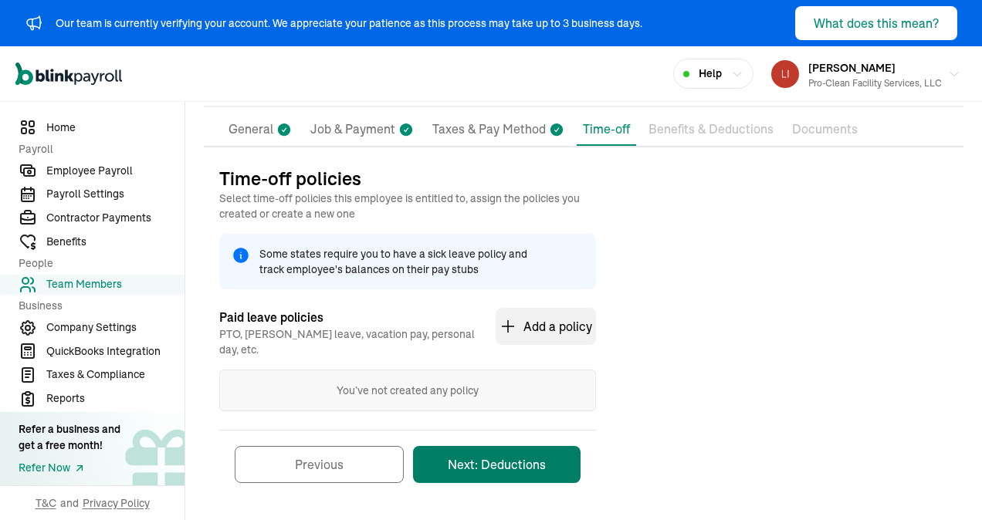
click at [497, 453] on button "Next: Deductions" at bounding box center [496, 464] width 167 height 37
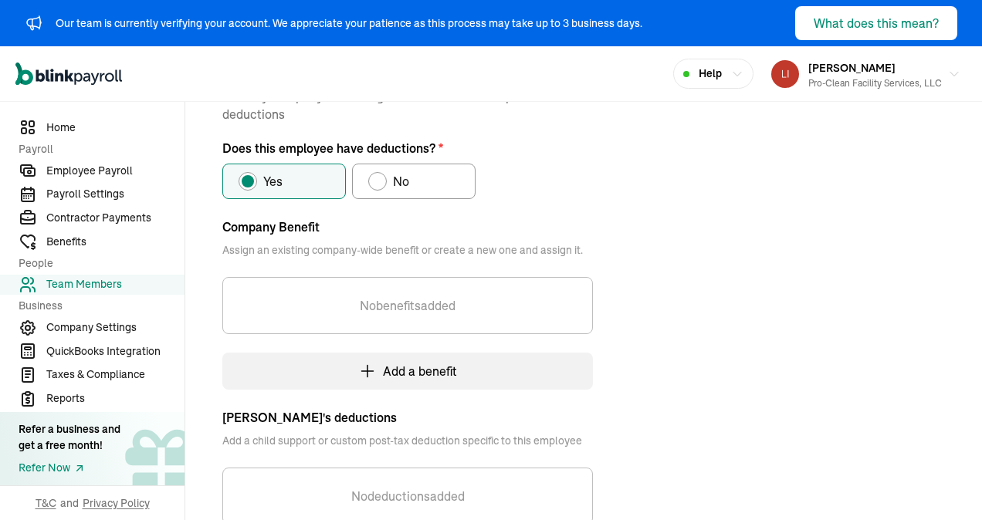
scroll to position [0, 0]
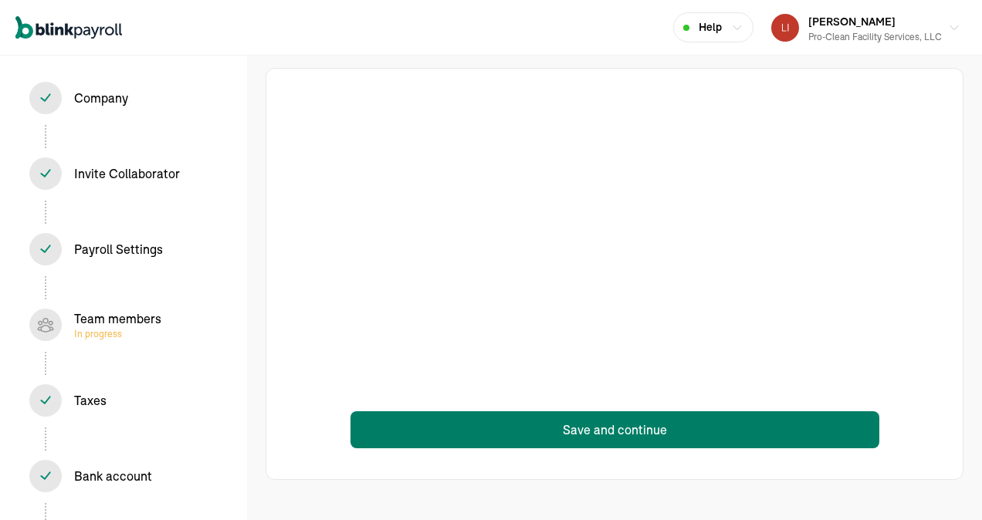
click at [592, 427] on button "Save and continue" at bounding box center [614, 429] width 529 height 37
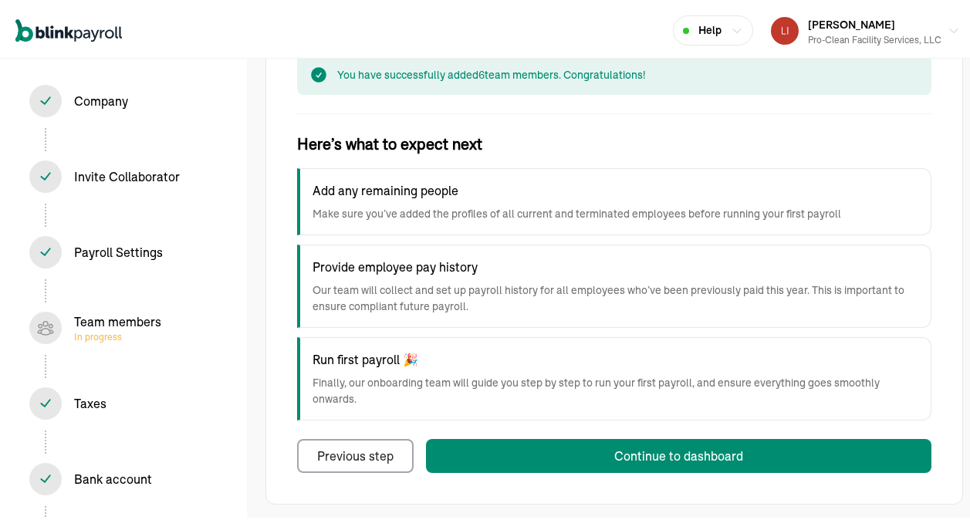
scroll to position [145, 0]
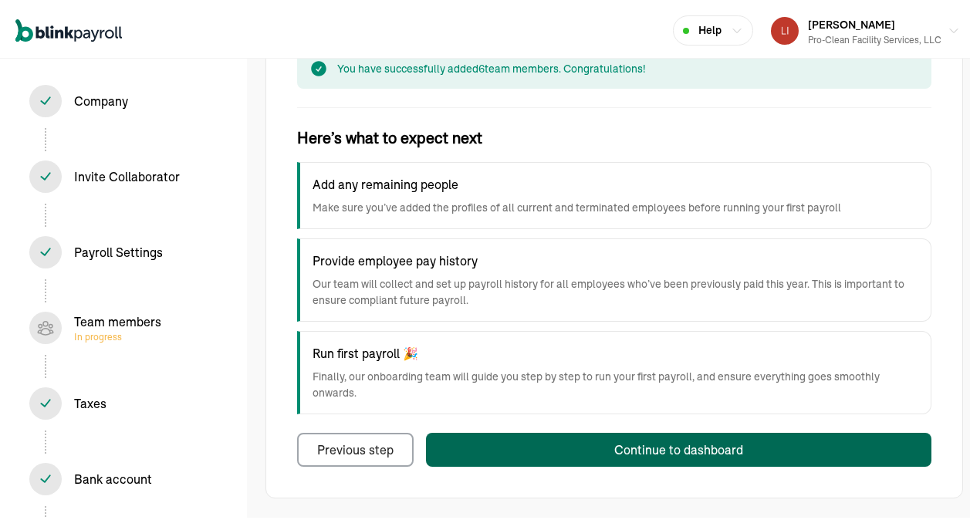
click at [675, 445] on div "Continue to dashboard" at bounding box center [678, 447] width 129 height 19
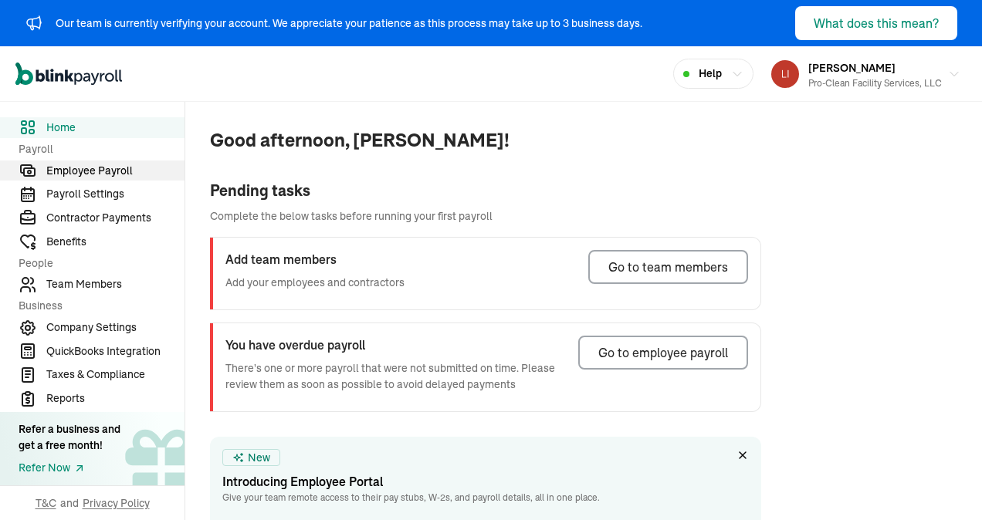
click at [95, 174] on span "Employee Payroll" at bounding box center [115, 171] width 138 height 16
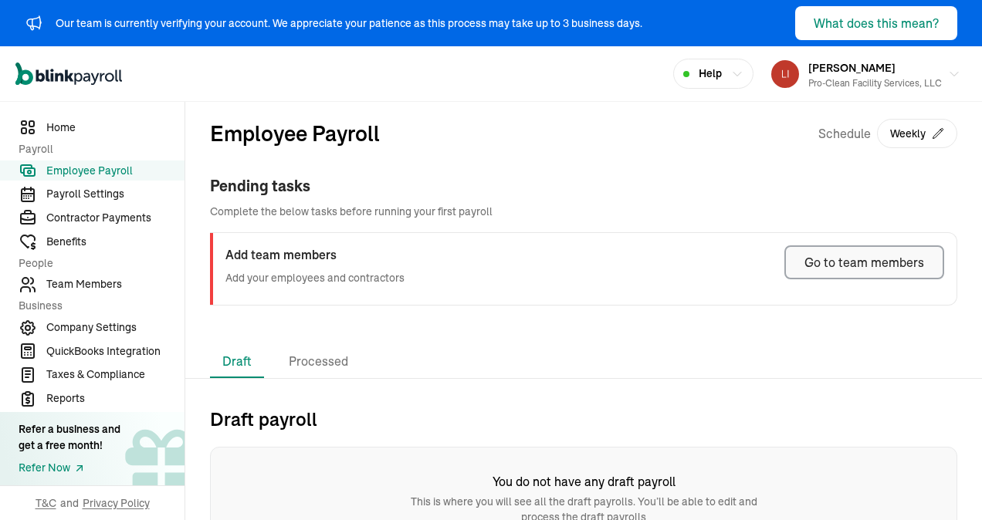
click at [814, 263] on div "Go to team members" at bounding box center [864, 262] width 120 height 19
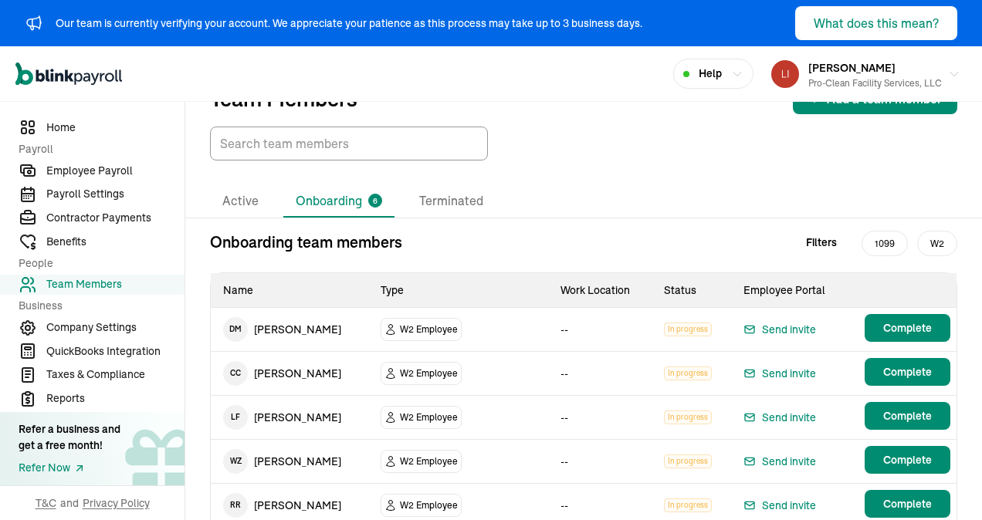
scroll to position [145, 0]
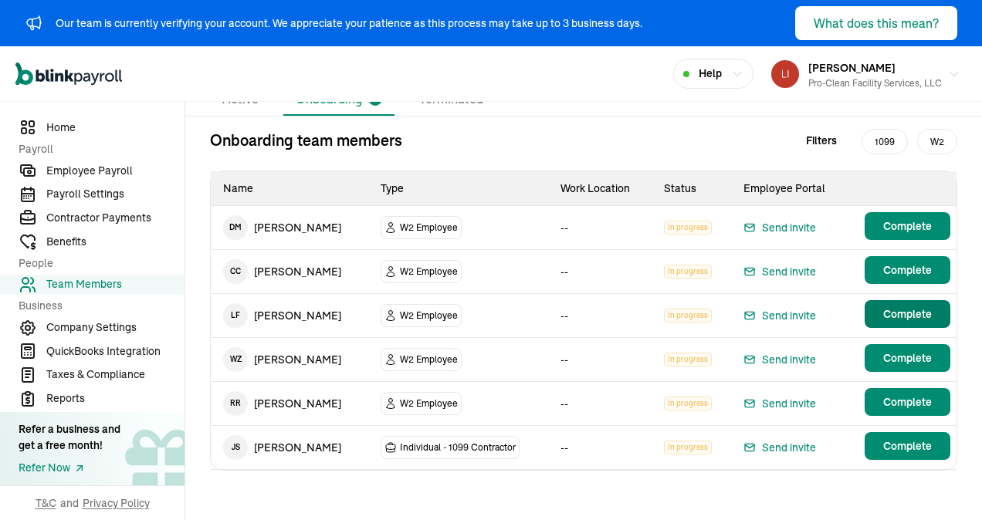
click at [894, 308] on span "Complete" at bounding box center [907, 313] width 49 height 15
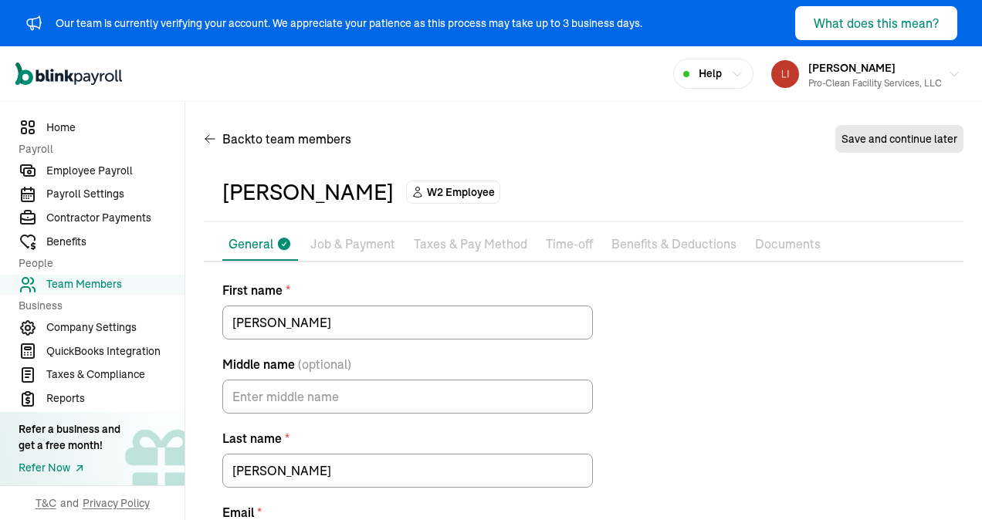
scroll to position [125, 0]
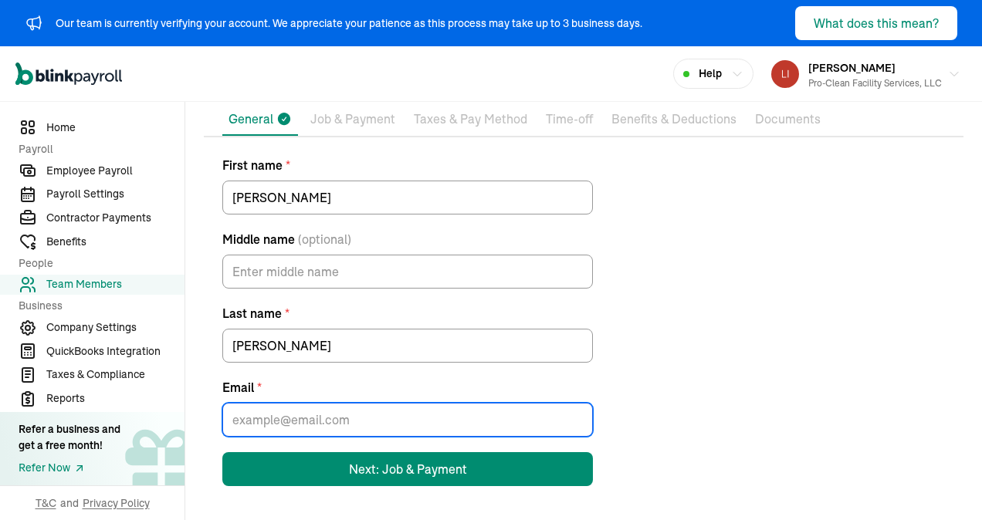
drag, startPoint x: 343, startPoint y: 414, endPoint x: 351, endPoint y: 413, distance: 8.5
click at [347, 415] on input "Email *" at bounding box center [407, 420] width 370 height 34
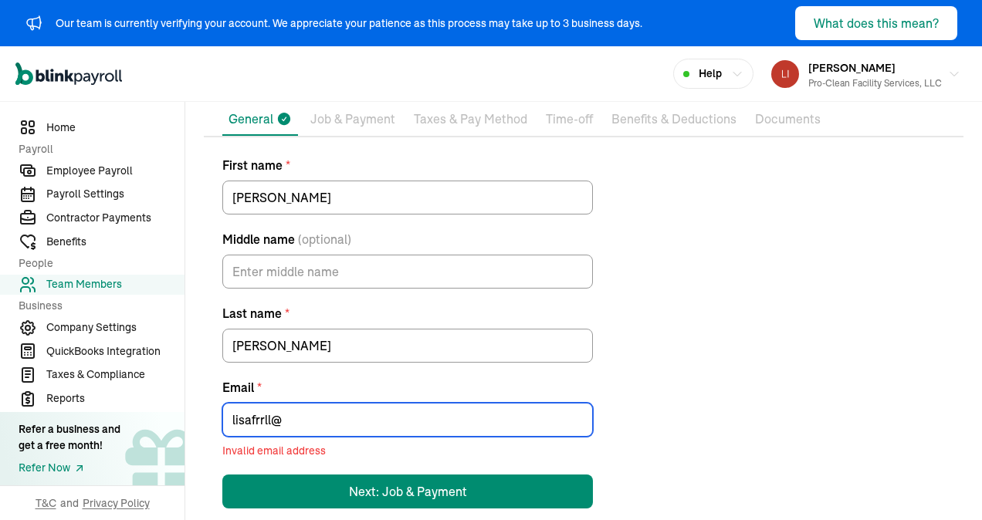
type input "lisafrrll@yahoo.com"
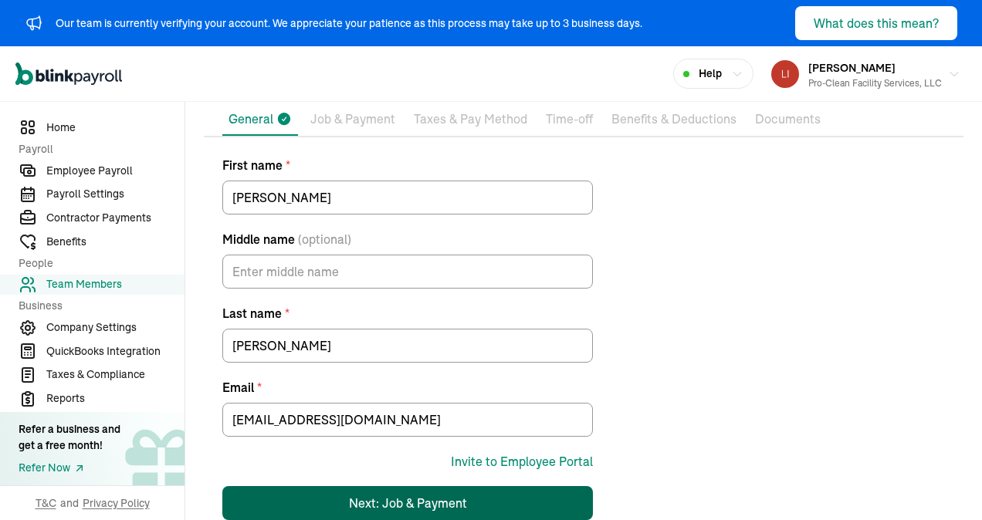
click at [410, 506] on div "Next: Job & Payment" at bounding box center [408, 503] width 118 height 19
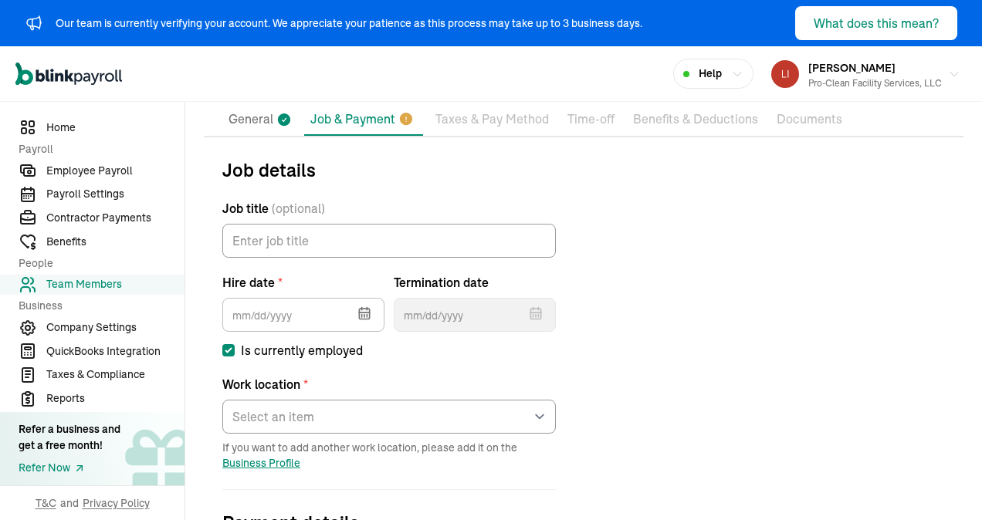
scroll to position [228, 0]
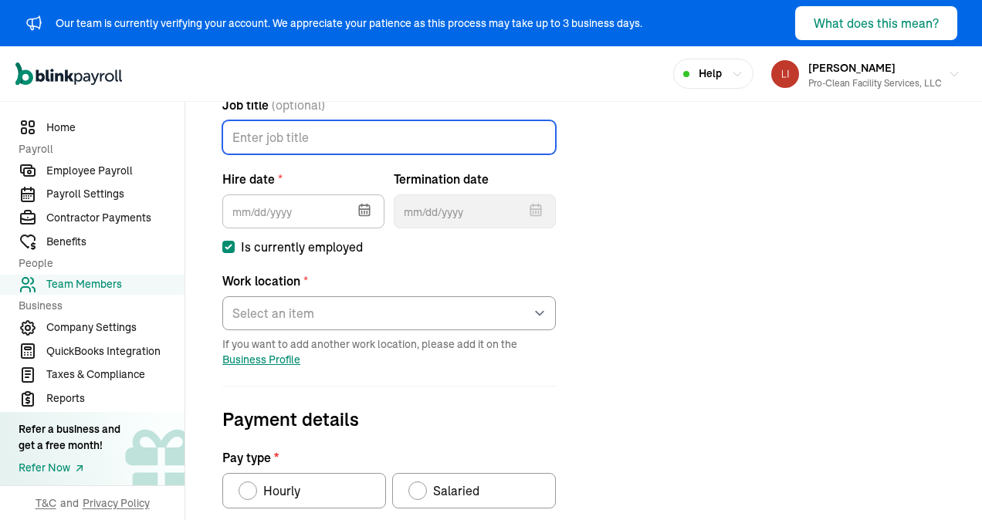
click at [282, 140] on input "Job title (optional)" at bounding box center [388, 137] width 333 height 34
type input "HR"
click at [366, 211] on icon "button" at bounding box center [364, 209] width 15 height 15
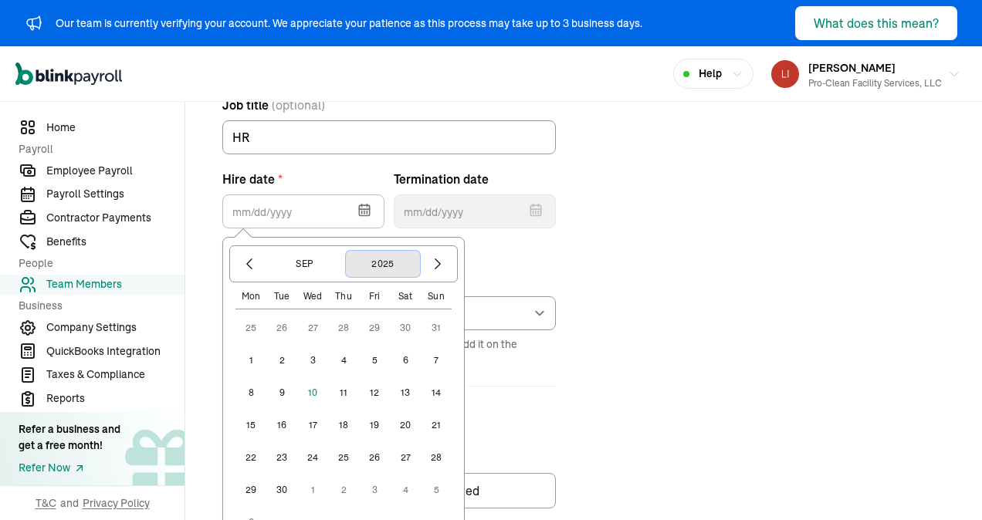
click at [381, 263] on button "2025" at bounding box center [383, 264] width 74 height 26
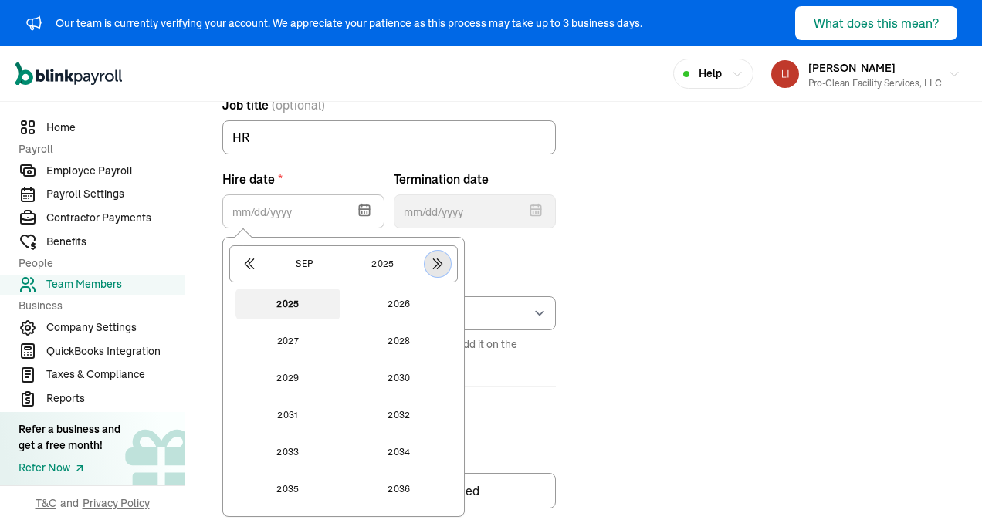
click at [437, 262] on icon "button" at bounding box center [437, 264] width 8 height 10
click at [247, 262] on icon "button" at bounding box center [249, 264] width 8 height 10
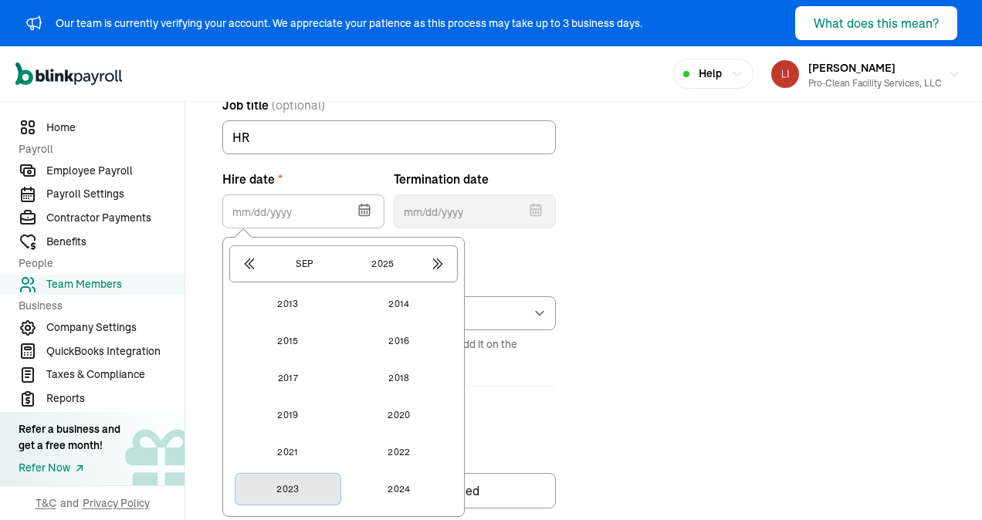
click at [289, 474] on button "2023" at bounding box center [287, 489] width 105 height 31
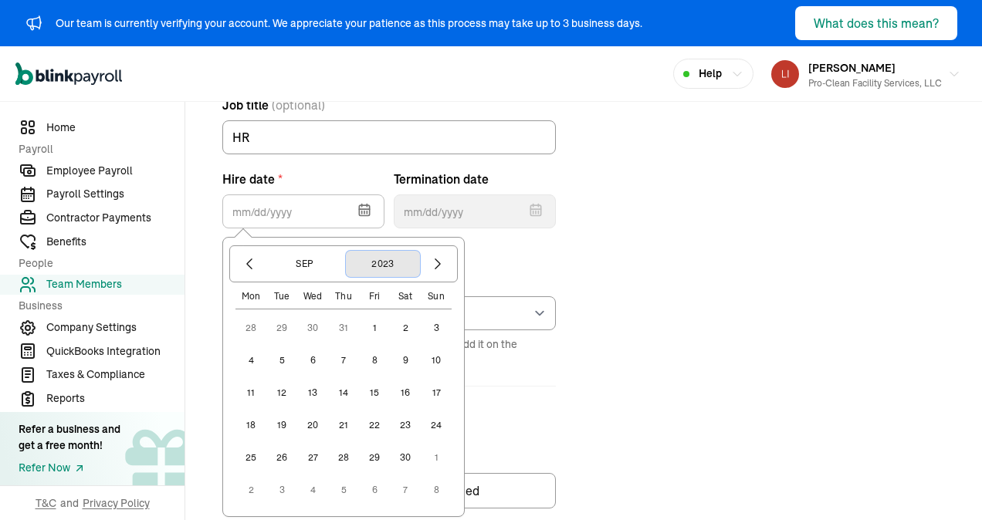
click at [387, 258] on button "2023" at bounding box center [383, 264] width 74 height 26
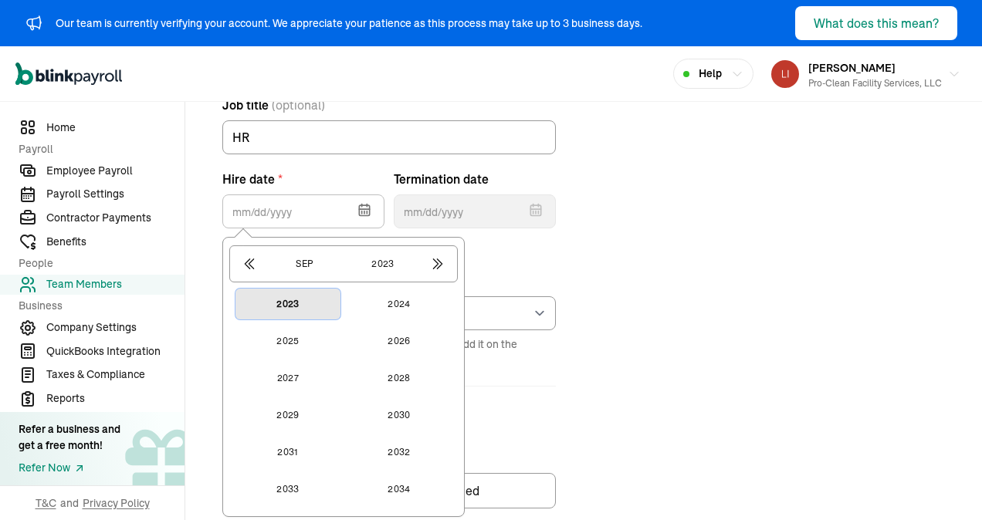
click at [299, 302] on button "2023" at bounding box center [287, 304] width 105 height 31
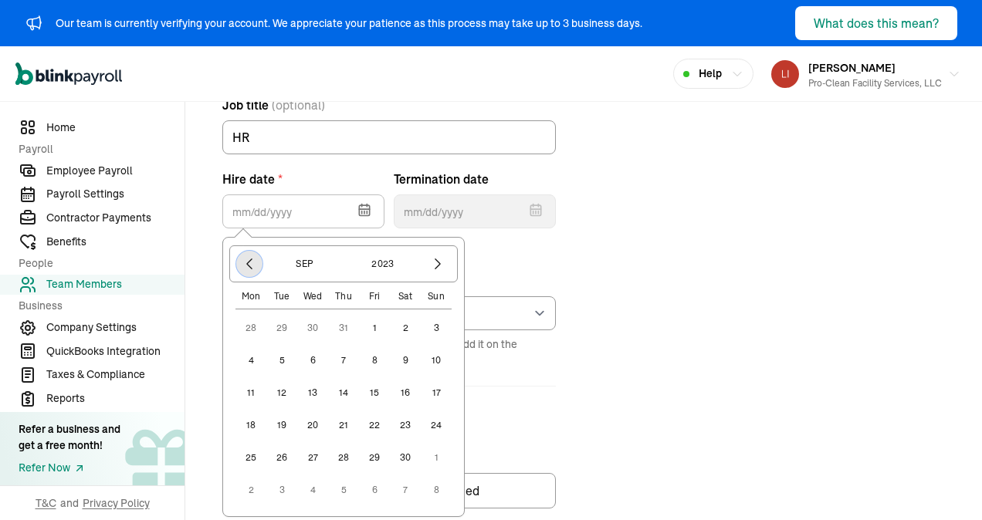
click at [248, 261] on icon "button" at bounding box center [249, 263] width 15 height 15
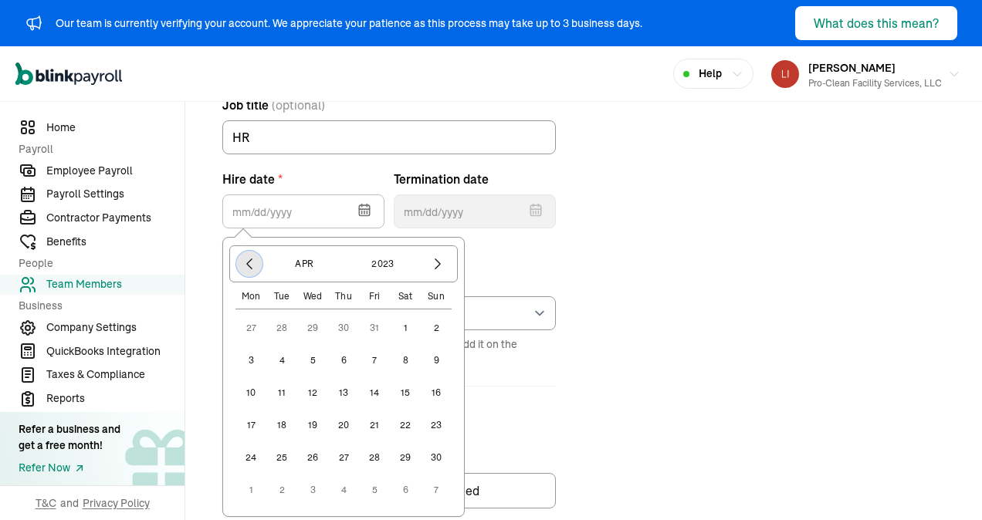
click at [248, 261] on icon "button" at bounding box center [249, 263] width 15 height 15
click at [437, 326] on button "1" at bounding box center [436, 328] width 31 height 31
type input "01/01/2023"
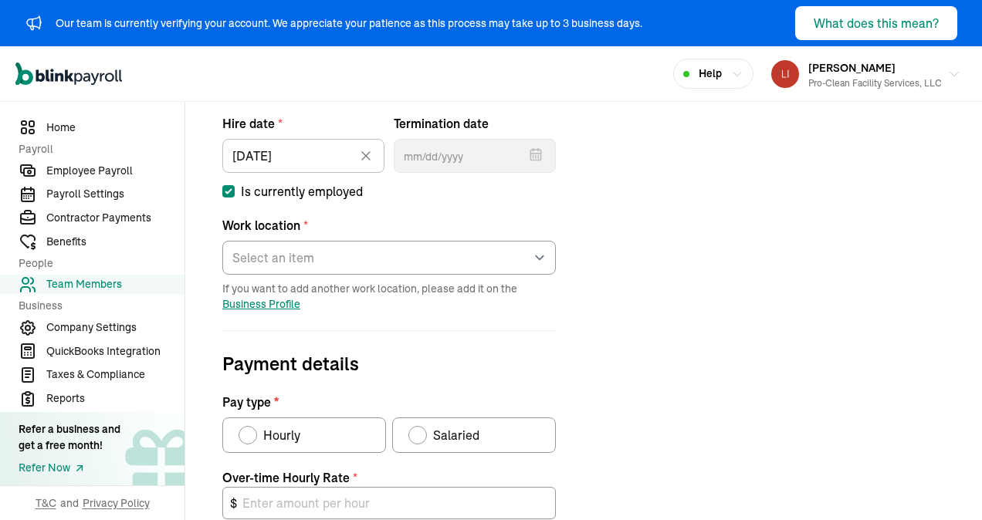
scroll to position [306, 0]
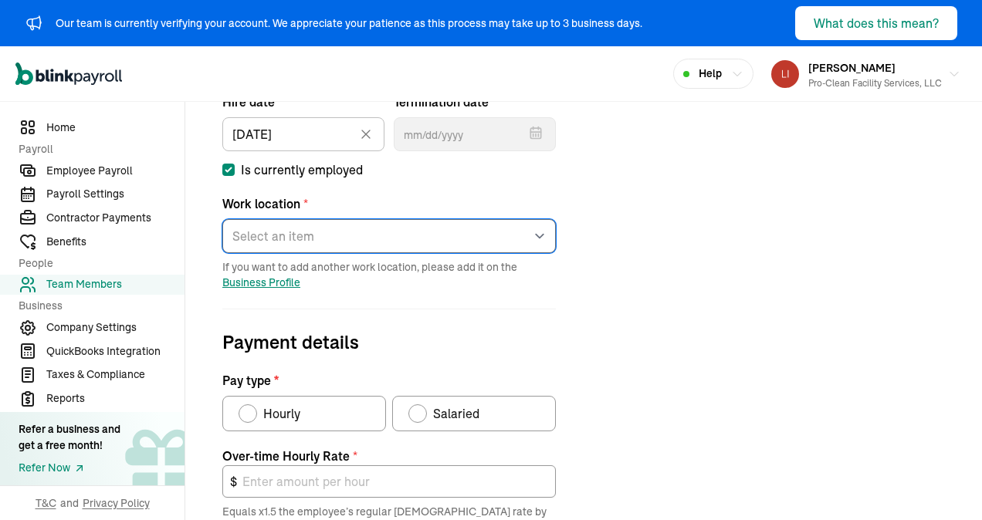
click at [394, 242] on select "Select an item Deer Park Works from home" at bounding box center [388, 236] width 333 height 34
select select "Works from home"
click at [222, 219] on select "Select an item Deer Park Works from home" at bounding box center [388, 236] width 333 height 34
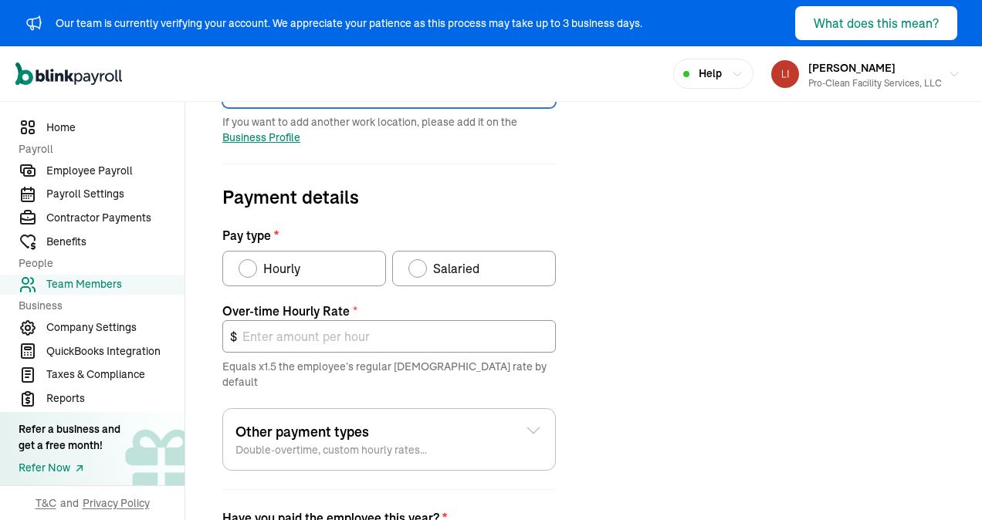
scroll to position [460, 0]
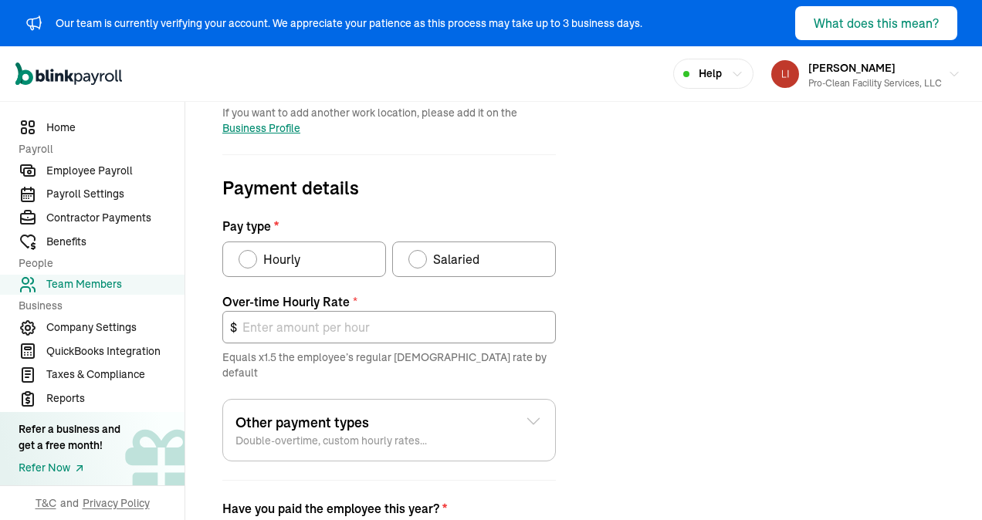
click at [251, 256] on div "Pay type" at bounding box center [248, 259] width 12 height 12
click at [250, 256] on input "Hourly" at bounding box center [244, 255] width 12 height 12
radio input "true"
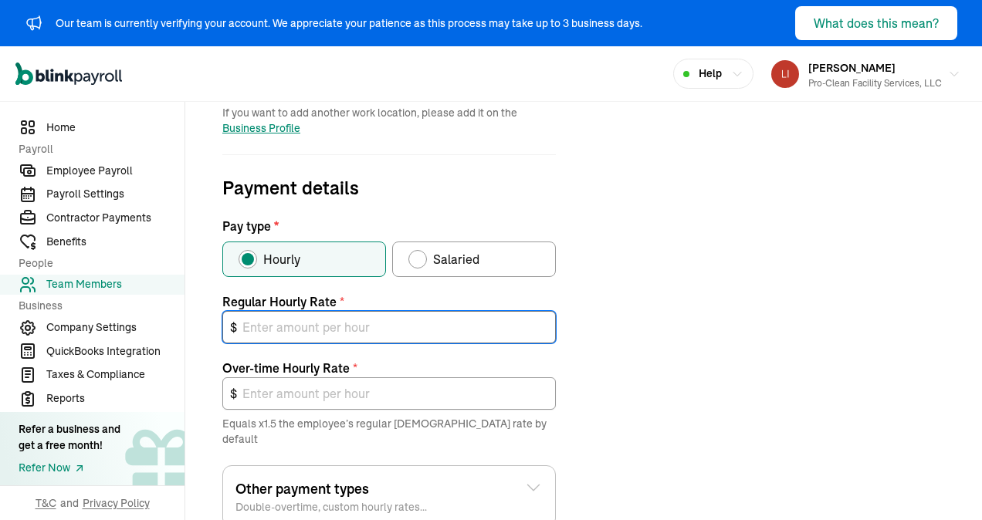
click at [276, 321] on input "text" at bounding box center [388, 327] width 333 height 32
type input "2"
type input "3.00"
type input "20"
type input "30.00"
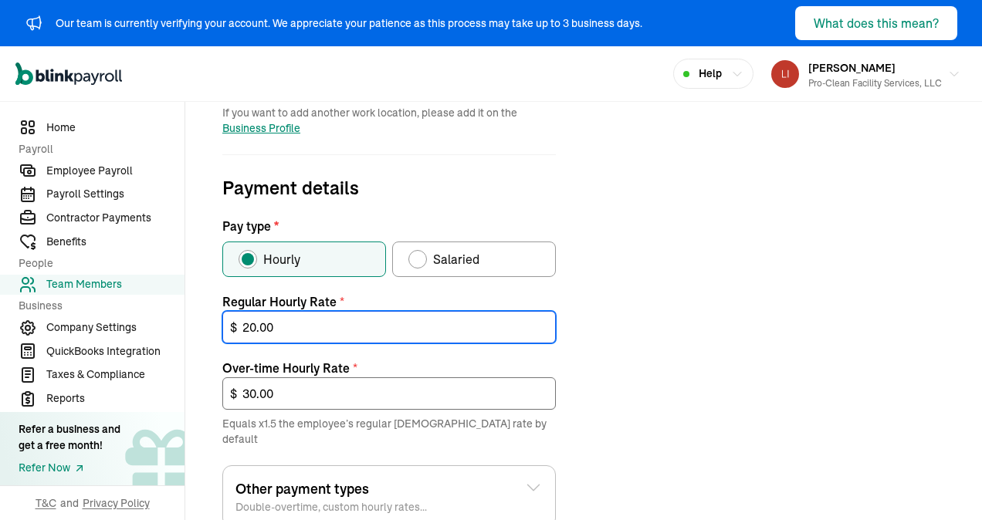
type input "20.00"
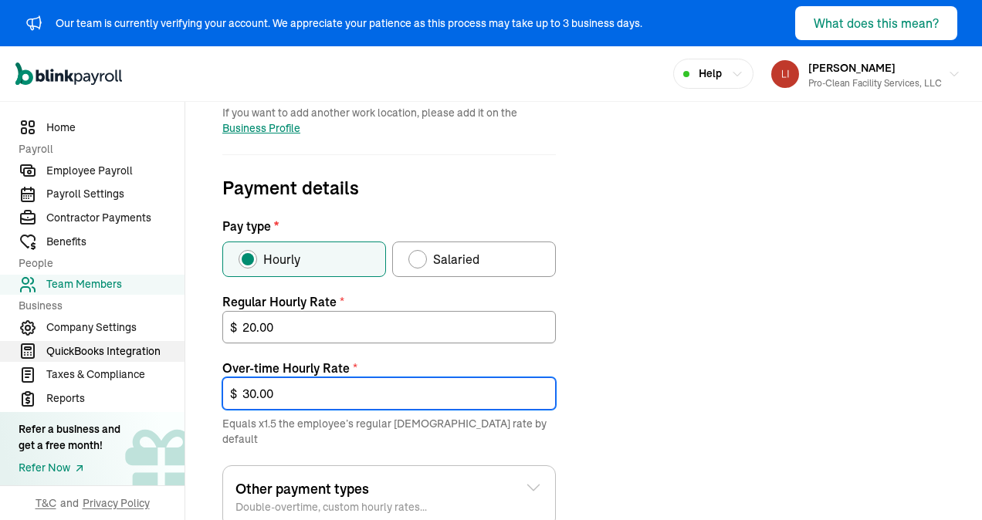
drag, startPoint x: 289, startPoint y: 390, endPoint x: 174, endPoint y: 358, distance: 119.3
click at [174, 358] on div "Home Payroll Employee Payroll Payroll Settings Contractor Payments Benefits Peo…" at bounding box center [491, 188] width 982 height 1093
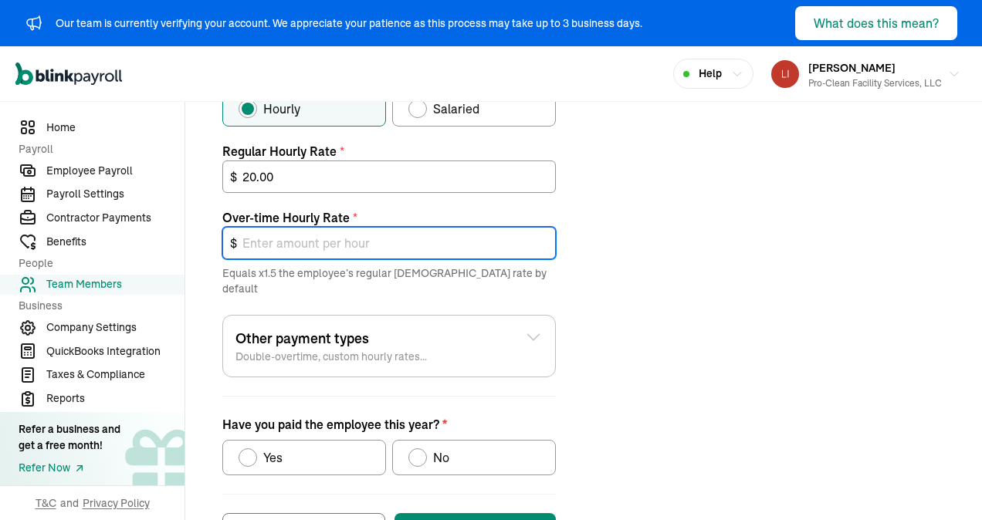
scroll to position [659, 0]
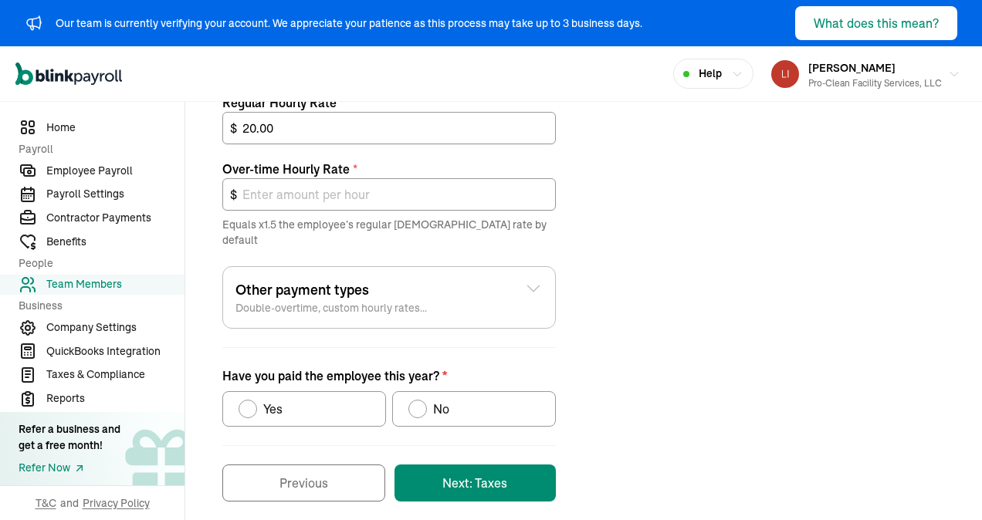
click at [247, 403] on div "Have you paid the employee this year?" at bounding box center [248, 409] width 12 height 12
click at [247, 399] on input "Yes" at bounding box center [244, 405] width 12 height 12
radio input "true"
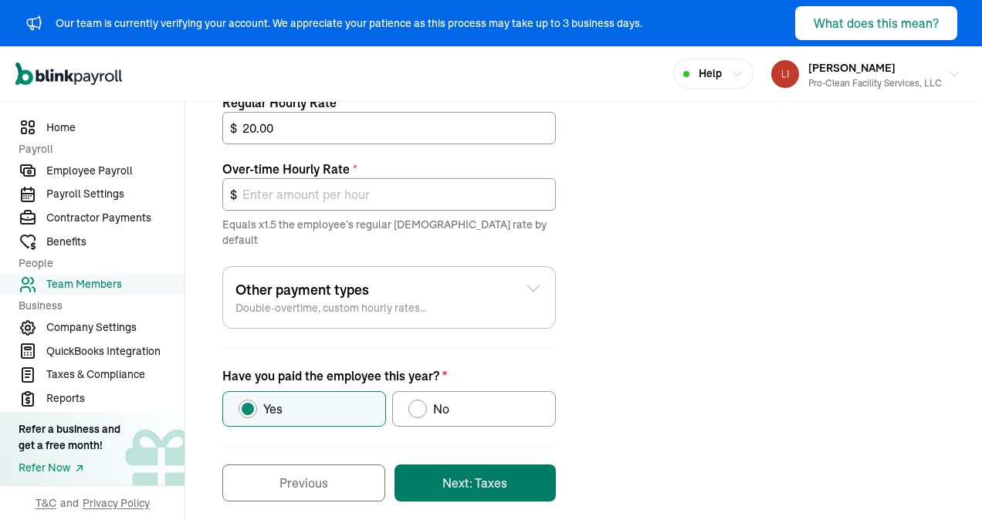
click at [465, 466] on button "Next: Taxes" at bounding box center [474, 483] width 161 height 37
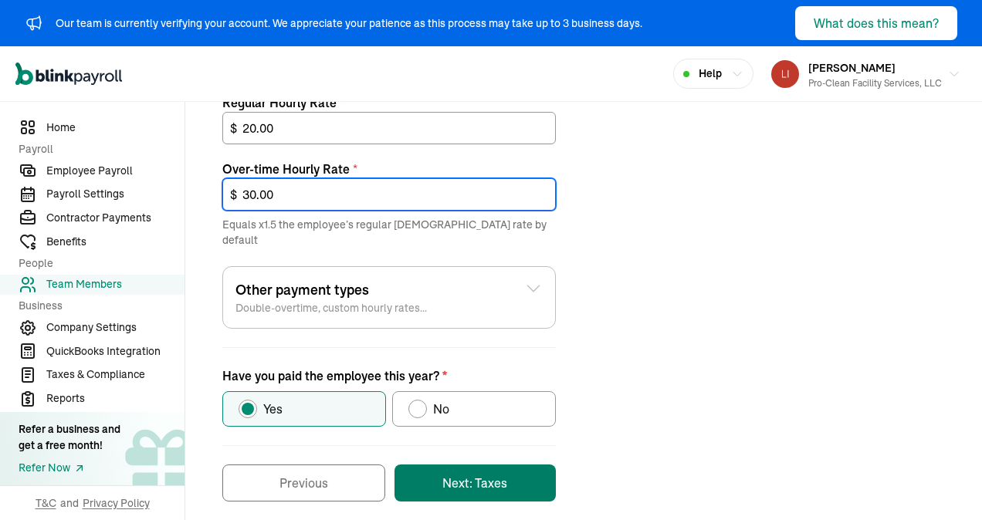
type input "30.00"
click at [465, 465] on button "Next: Taxes" at bounding box center [474, 483] width 161 height 37
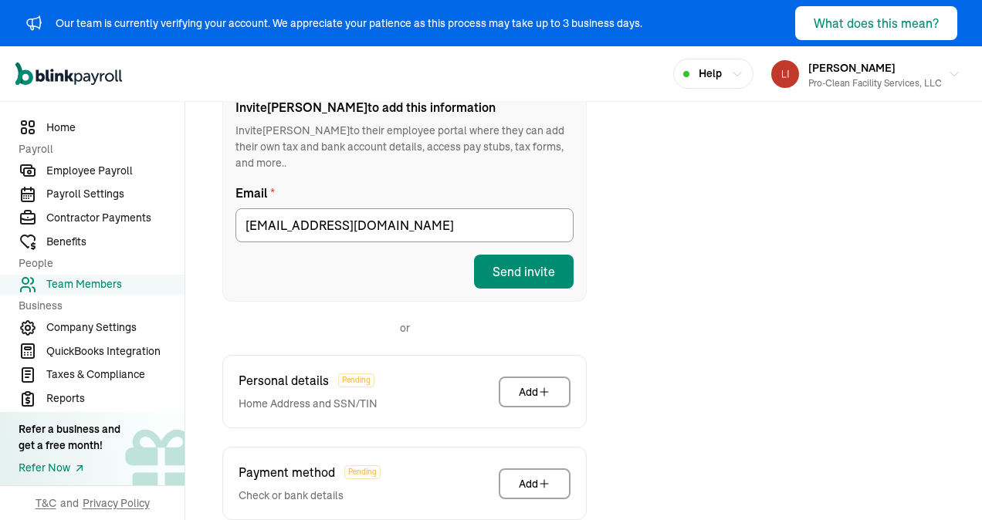
scroll to position [383, 0]
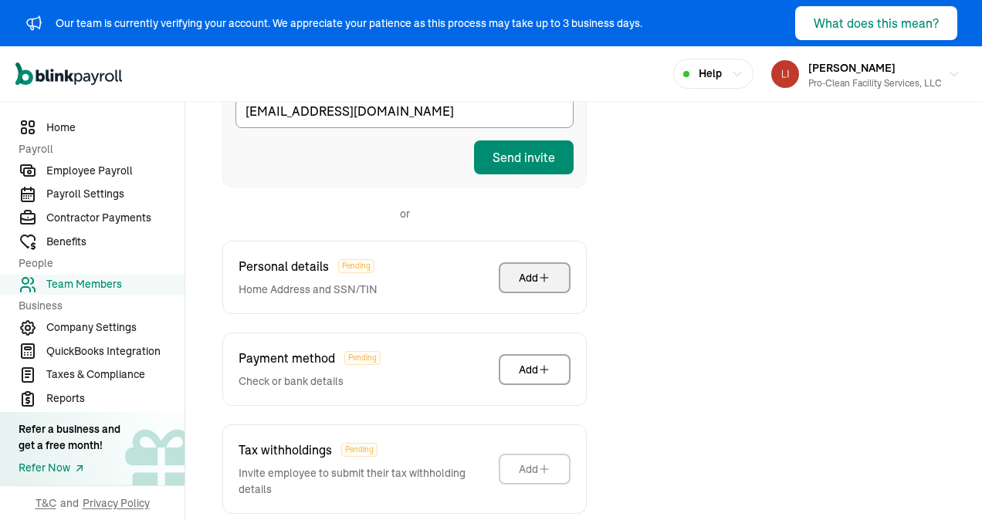
click at [529, 270] on div "Add" at bounding box center [535, 277] width 32 height 15
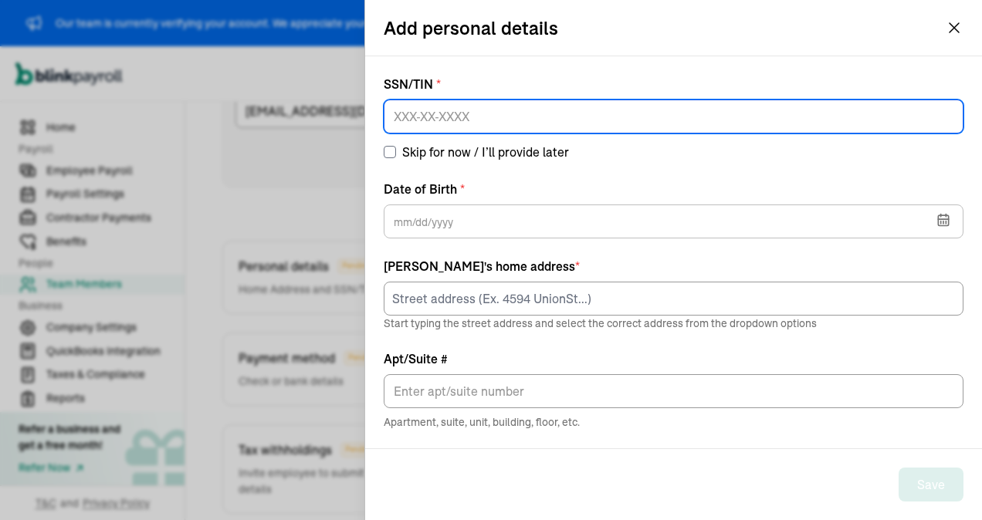
click at [408, 114] on input at bounding box center [674, 117] width 580 height 34
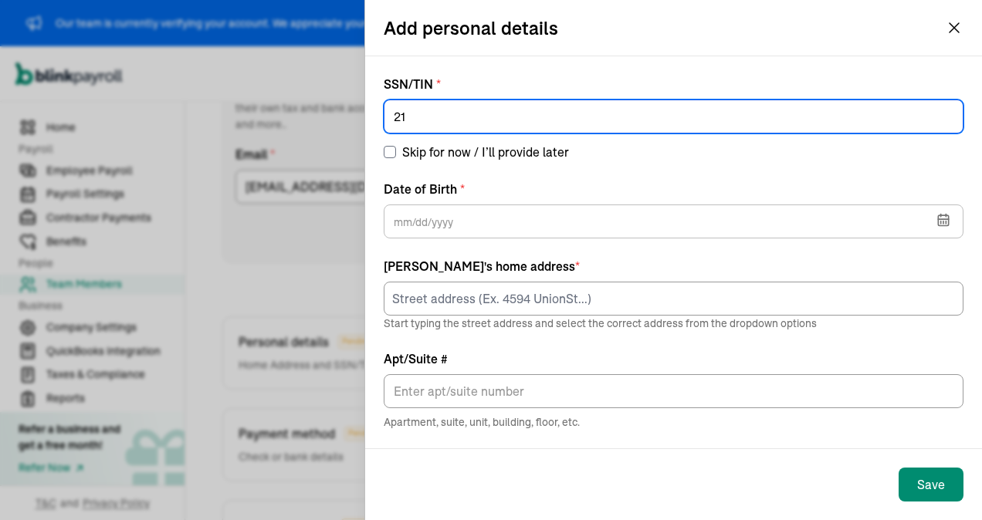
scroll to position [228, 0]
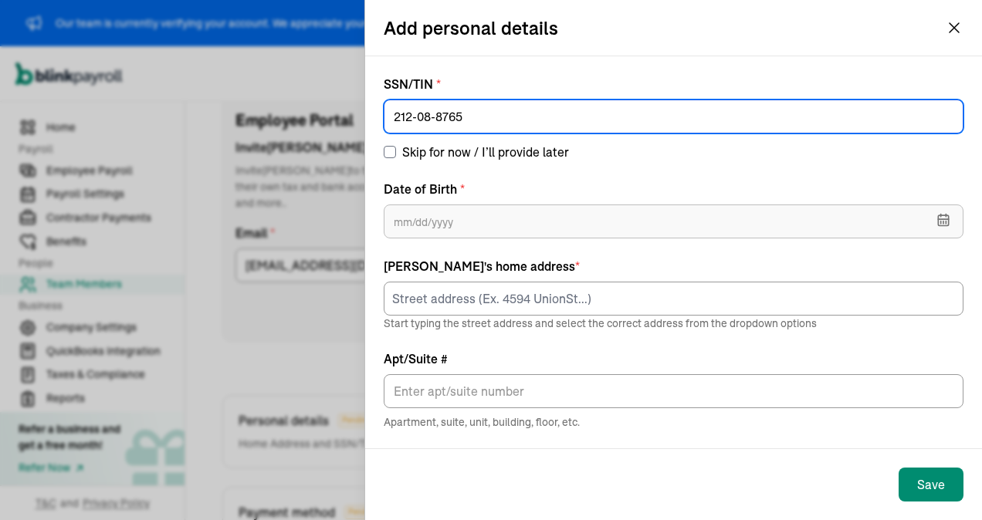
type input "212-08-8765"
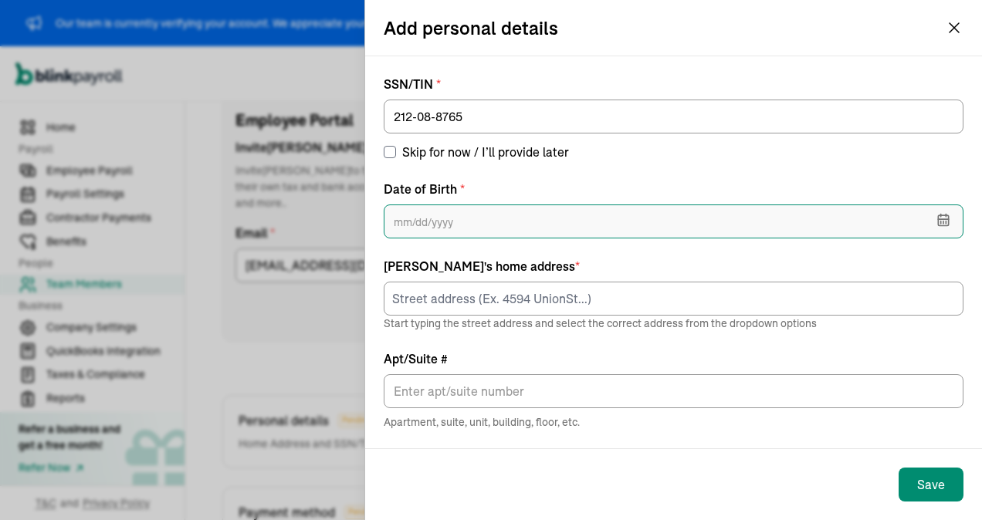
click at [472, 217] on input "text" at bounding box center [674, 222] width 580 height 34
type input "09/17/1970"
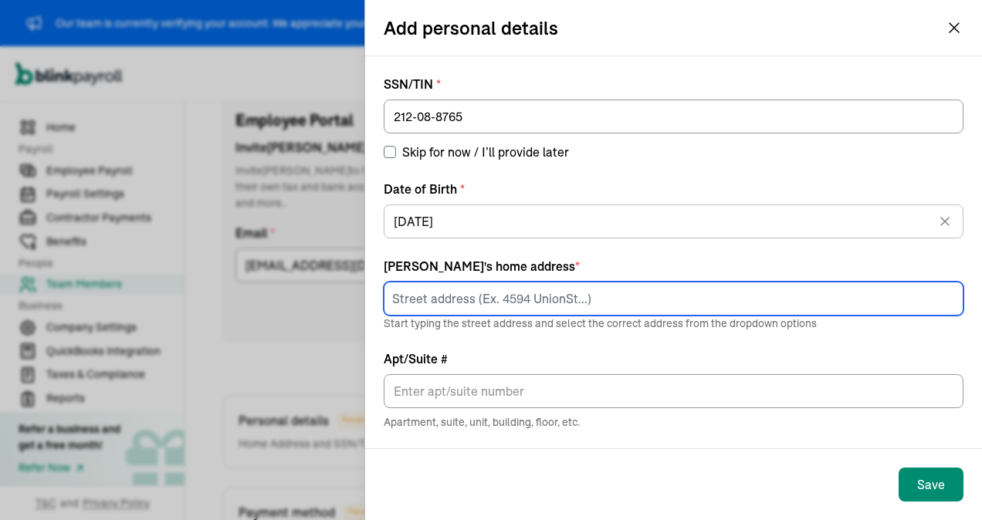
click at [458, 301] on input at bounding box center [674, 299] width 580 height 34
type input "173 CLOSE RD, McHenry, MD 21541"
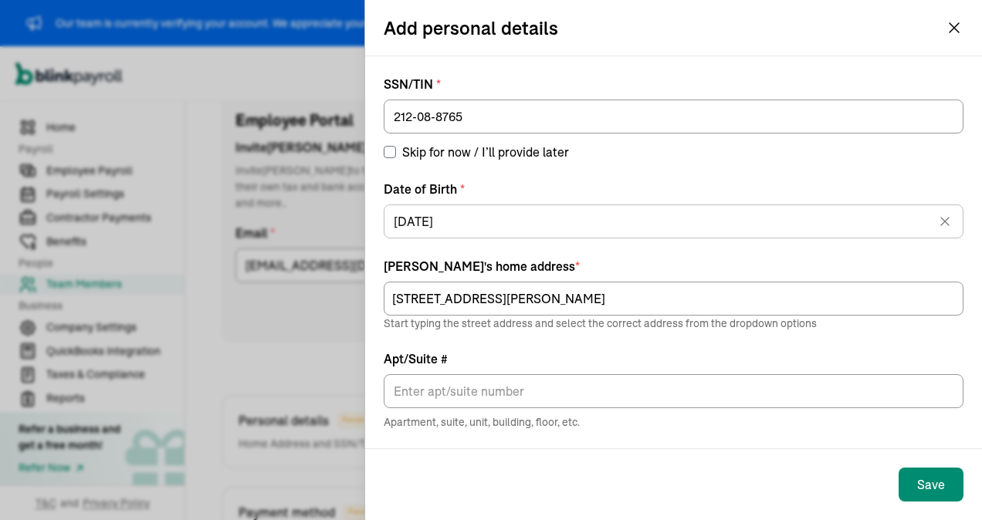
type input "MC [PERSON_NAME]"
type input "MD"
type input "21541"
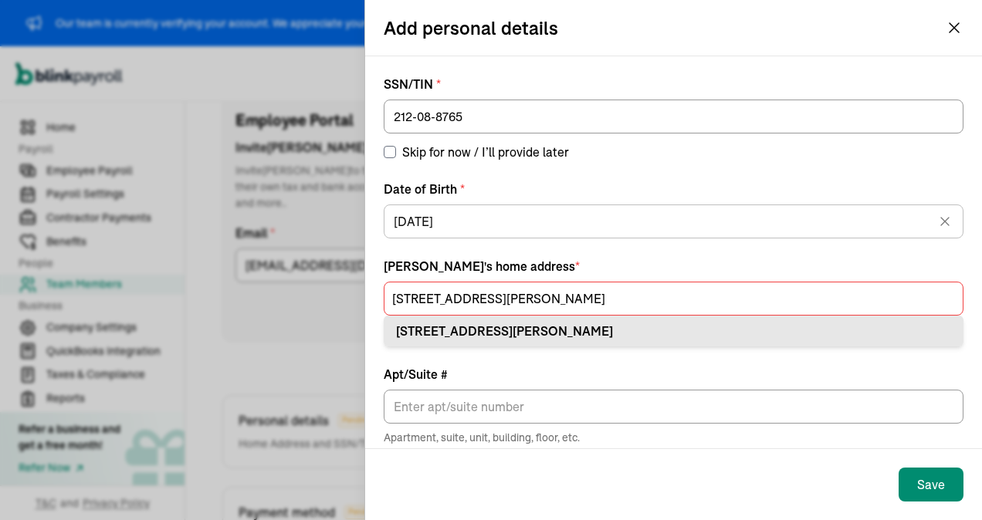
click at [499, 326] on div "173 Close Rd Mc Henry, MD 21541" at bounding box center [673, 331] width 555 height 19
type input "173 Close Rd"
type input "Mc Henry"
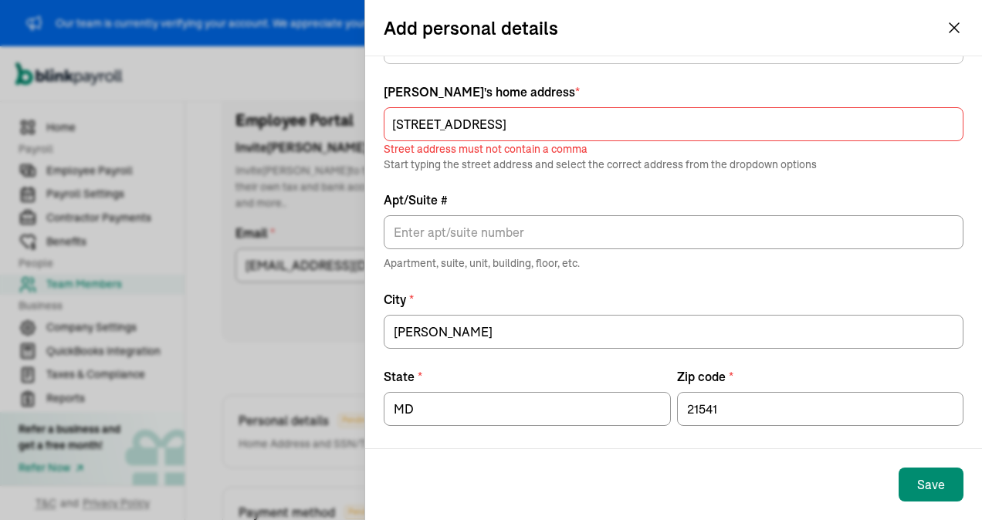
scroll to position [183, 0]
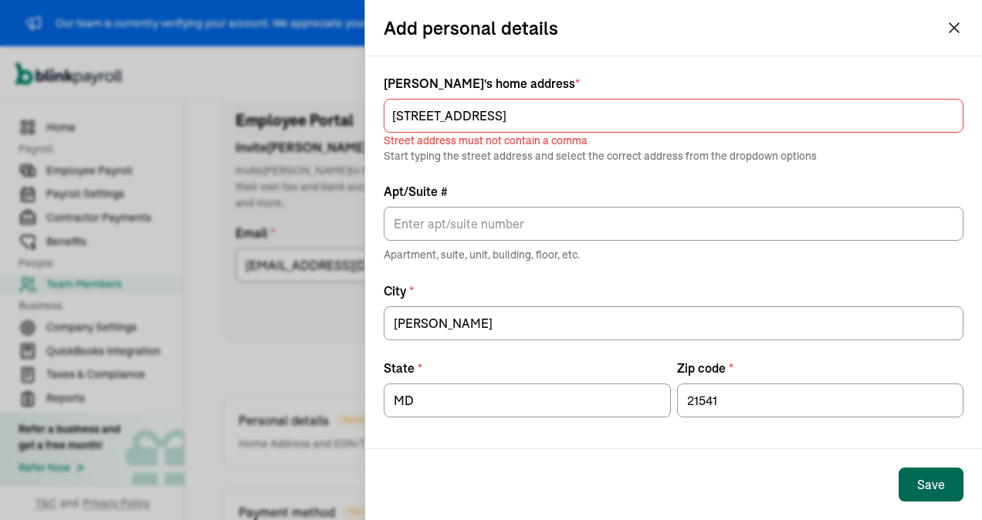
click at [939, 478] on div "Save" at bounding box center [931, 484] width 28 height 19
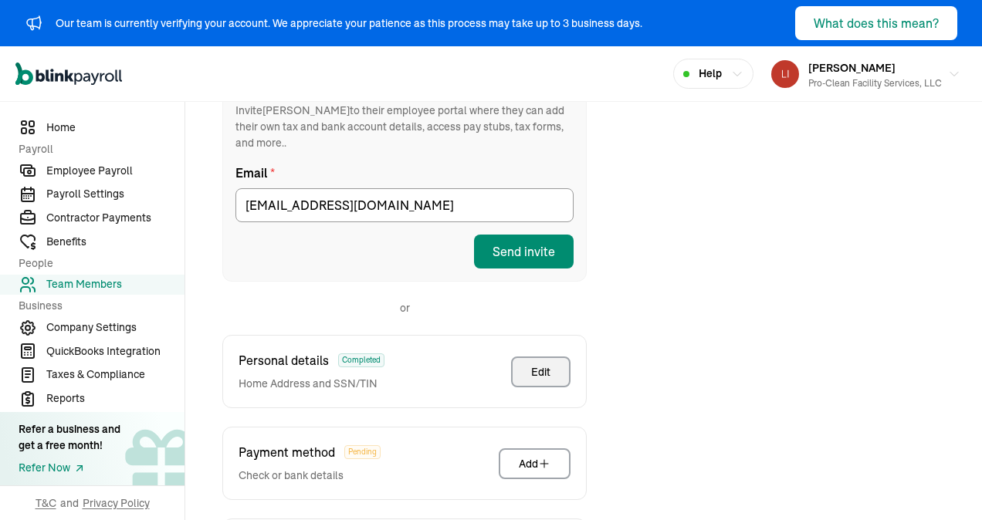
scroll to position [447, 0]
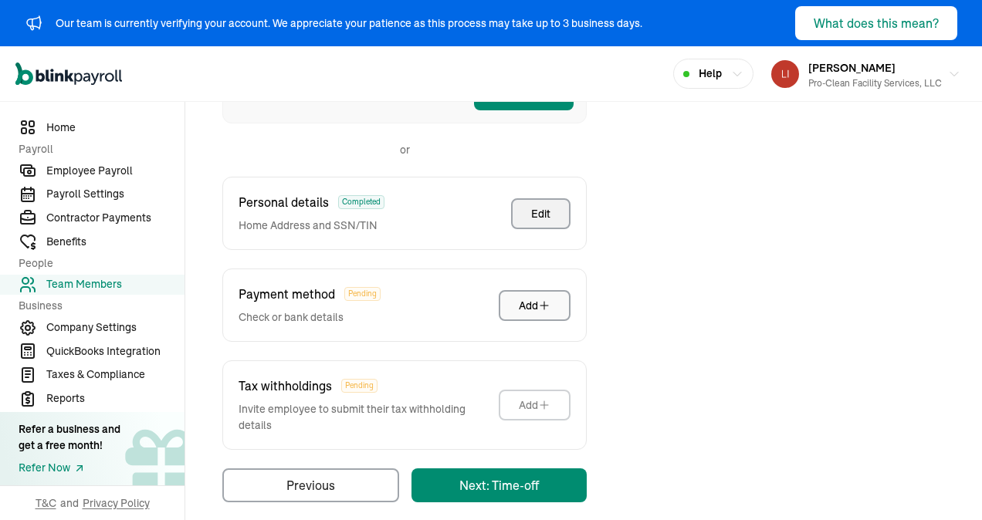
click at [527, 290] on button "Add" at bounding box center [535, 305] width 72 height 31
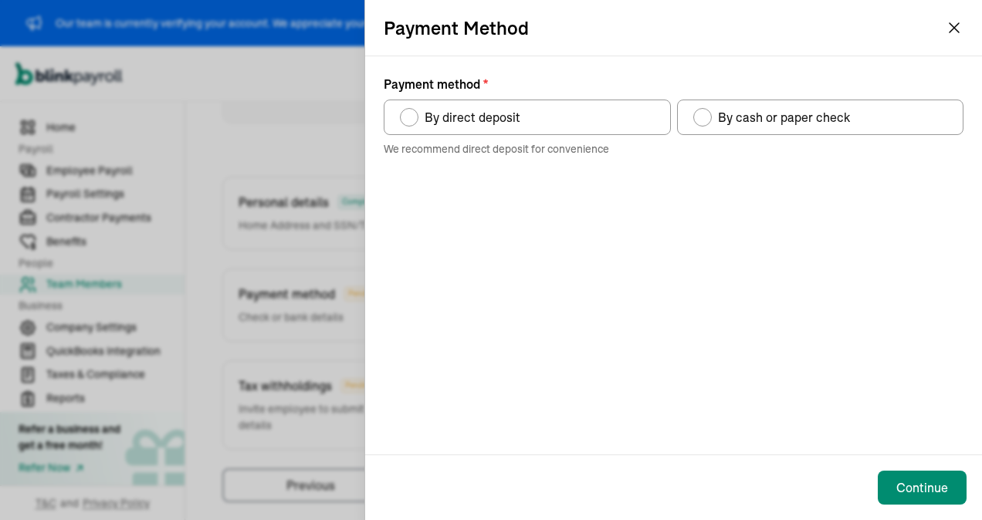
click at [701, 110] on div "Payment method" at bounding box center [702, 117] width 19 height 19
click at [701, 110] on input "By cash or paper check" at bounding box center [698, 113] width 12 height 12
radio input "true"
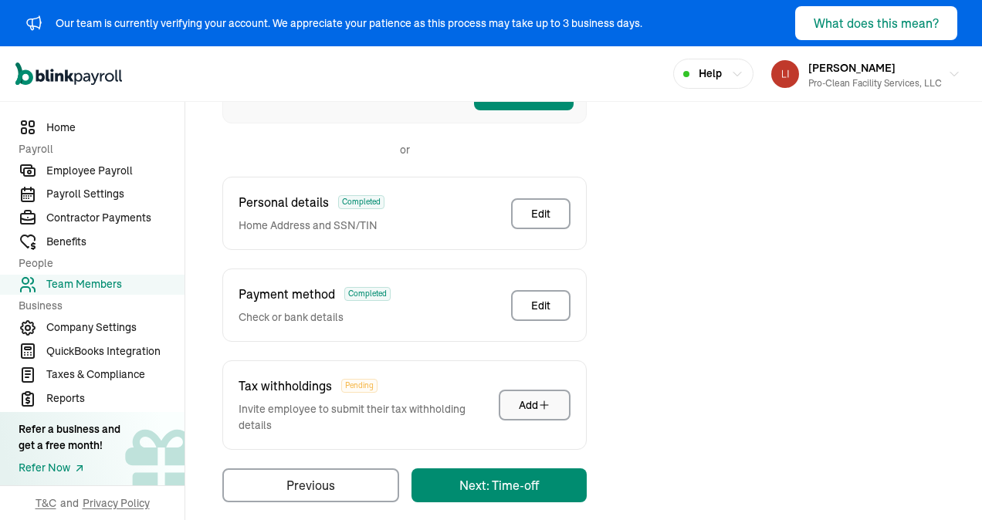
click at [512, 391] on button "Add" at bounding box center [535, 405] width 72 height 31
click at [533, 397] on div "Add" at bounding box center [535, 404] width 32 height 15
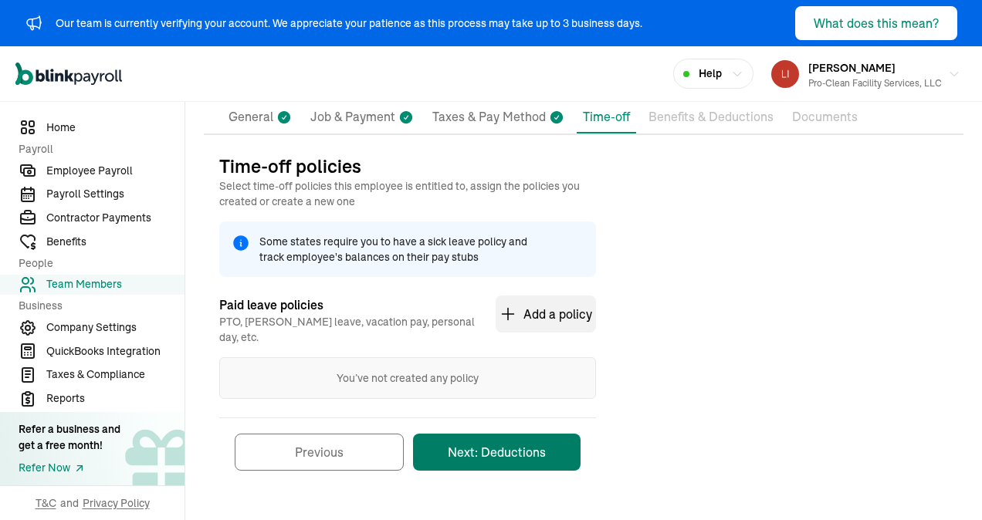
scroll to position [115, 0]
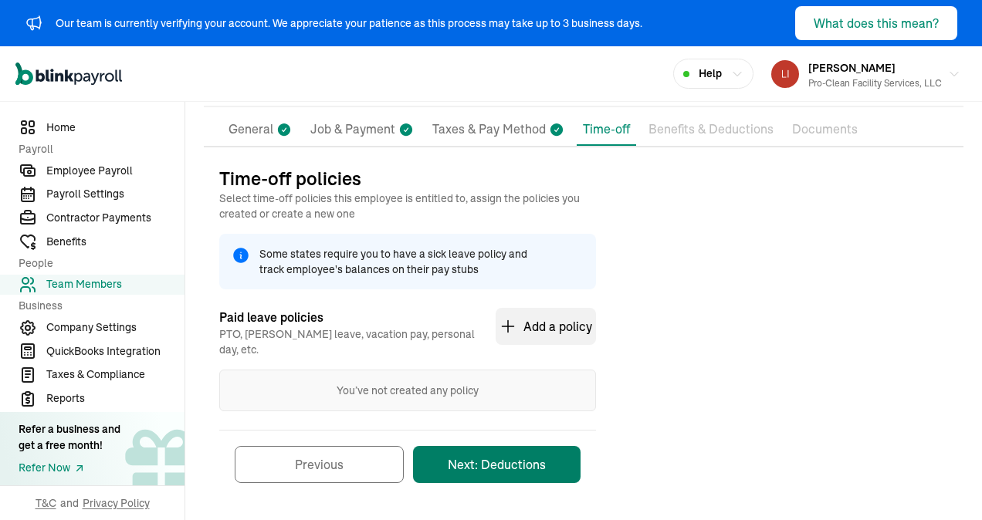
click at [497, 453] on button "Next: Deductions" at bounding box center [496, 464] width 167 height 37
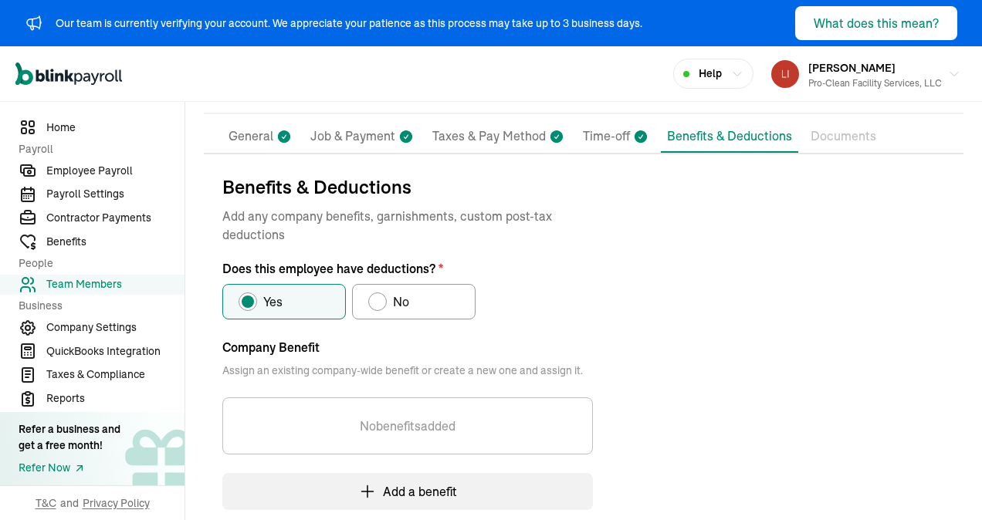
scroll to position [0, 0]
